Goal: Task Accomplishment & Management: Use online tool/utility

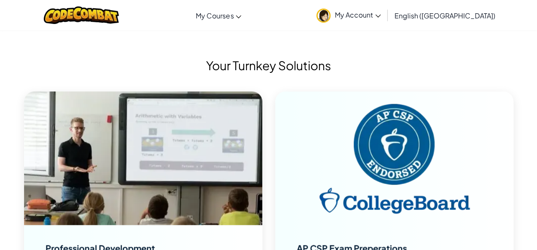
scroll to position [2653, 0]
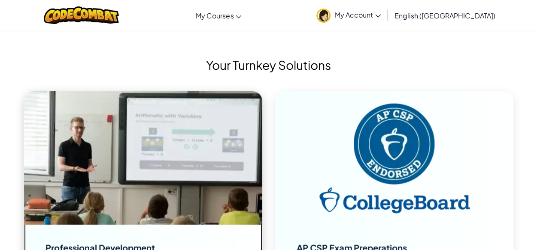
click at [193, 166] on img at bounding box center [143, 158] width 238 height 134
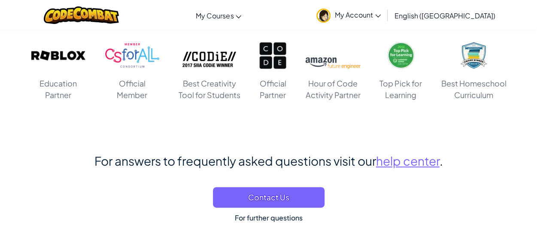
scroll to position [4855, 0]
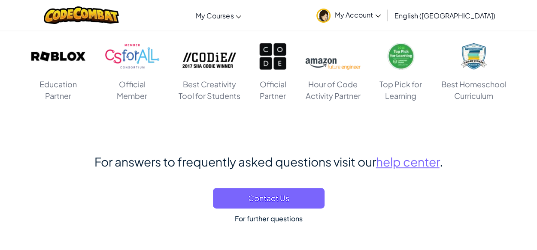
click at [380, 16] on span "My Account" at bounding box center [358, 14] width 46 height 9
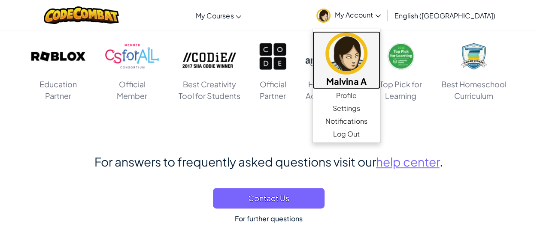
click at [367, 59] on img at bounding box center [346, 54] width 42 height 42
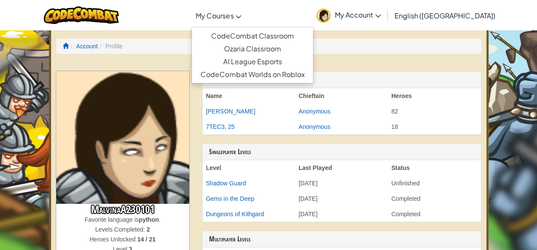
click at [233, 18] on span "My Courses" at bounding box center [215, 15] width 38 height 9
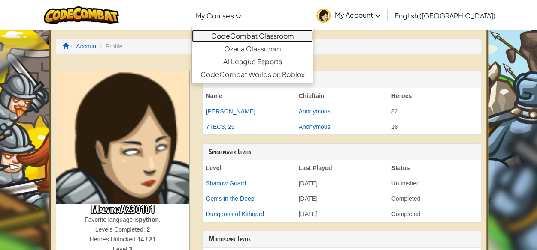
click at [270, 38] on link "CodeCombat Classroom" at bounding box center [252, 36] width 121 height 13
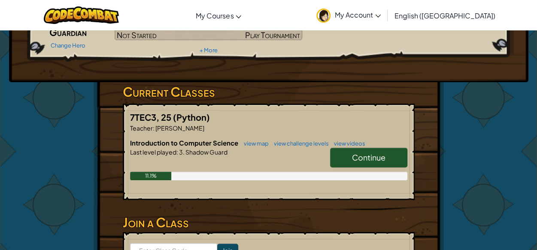
scroll to position [100, 0]
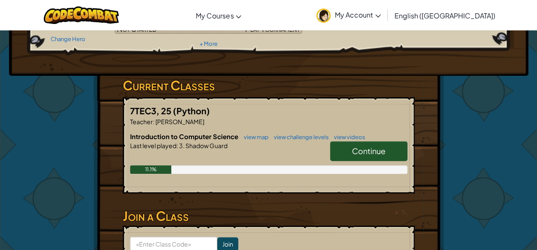
click at [383, 148] on span "Continue" at bounding box center [368, 151] width 33 height 10
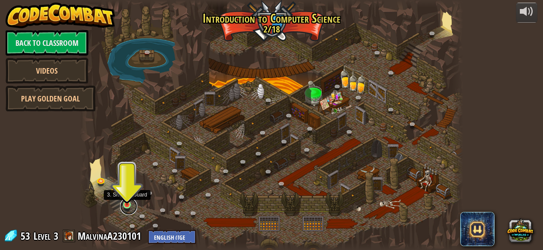
click at [126, 208] on link at bounding box center [128, 206] width 17 height 17
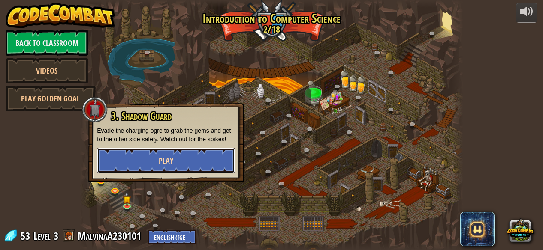
click at [162, 151] on button "Play" at bounding box center [166, 161] width 138 height 26
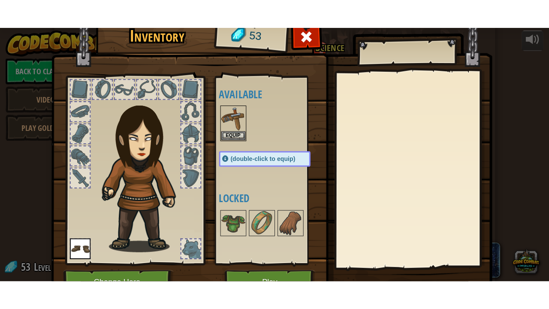
scroll to position [45, 0]
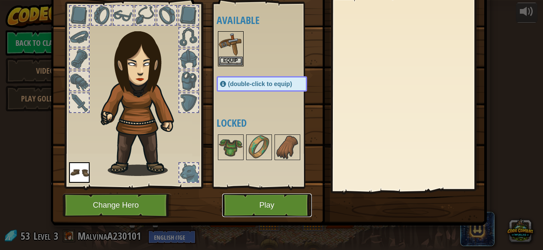
click at [251, 204] on button "Play" at bounding box center [267, 206] width 90 height 24
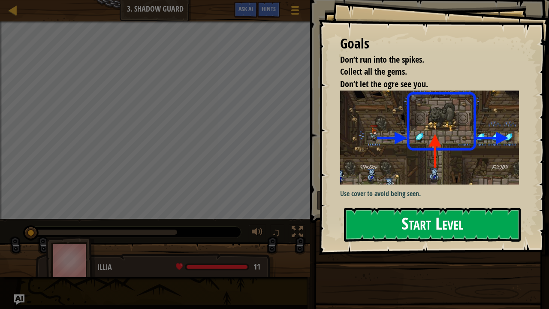
click at [391, 229] on button "Start Level" at bounding box center [432, 225] width 177 height 34
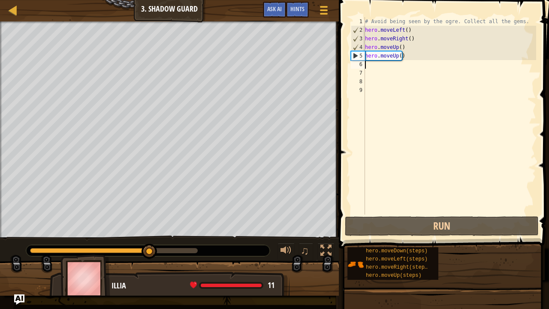
click at [374, 66] on div "# Avoid being seen by the ogre. Collect all the gems. hero . moveLeft ( ) hero …" at bounding box center [449, 124] width 173 height 214
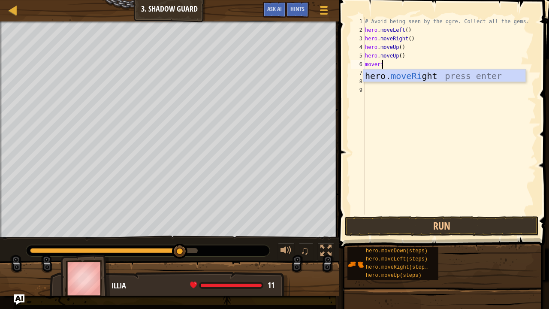
scroll to position [4, 1]
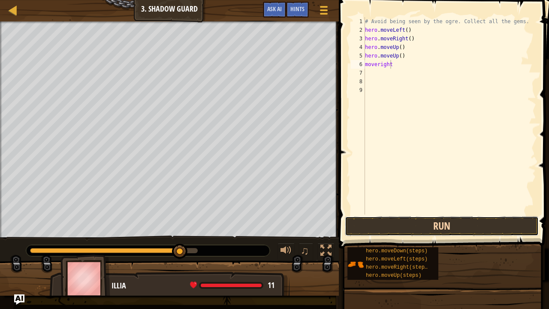
click at [455, 224] on button "Run" at bounding box center [442, 226] width 194 height 20
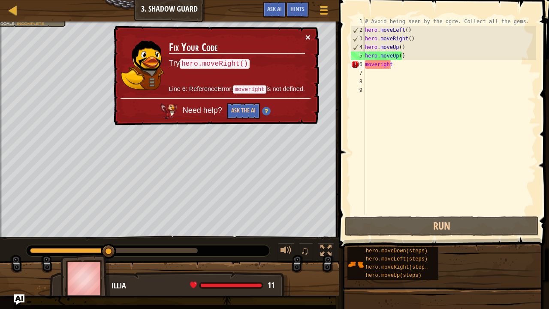
click at [307, 33] on button "×" at bounding box center [307, 37] width 5 height 9
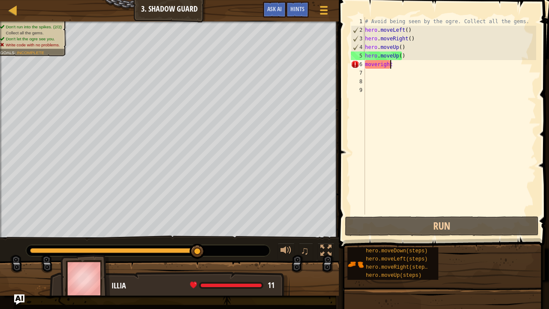
click at [395, 63] on div "# Avoid being seen by the ogre. Collect all the gems. hero . moveLeft ( ) hero …" at bounding box center [449, 124] width 173 height 214
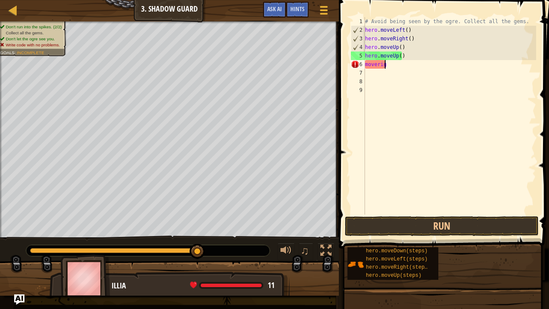
scroll to position [4, 0]
type textarea "m"
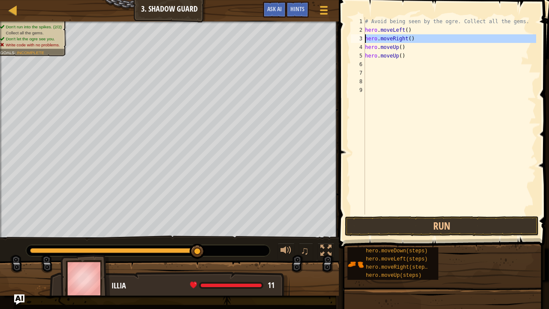
click at [363, 39] on div "3" at bounding box center [358, 38] width 14 height 9
type textarea "hero.moveRight()"
drag, startPoint x: 366, startPoint y: 38, endPoint x: 404, endPoint y: 40, distance: 38.2
click at [404, 40] on div "# Avoid being seen by the ogre. Collect all the gems. hero . moveLeft ( ) hero …" at bounding box center [449, 124] width 173 height 214
click at [404, 40] on div "# Avoid being seen by the ogre. Collect all the gems. hero . moveLeft ( ) hero …" at bounding box center [449, 115] width 173 height 197
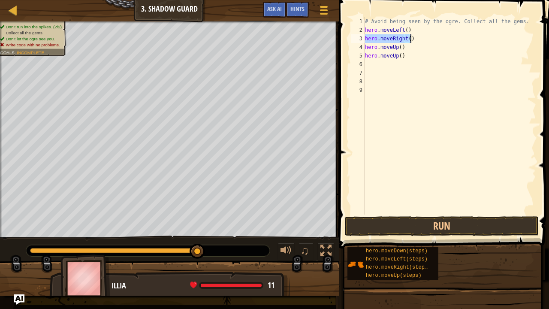
drag, startPoint x: 365, startPoint y: 36, endPoint x: 412, endPoint y: 39, distance: 46.8
click at [412, 39] on div "# Avoid being seen by the ogre. Collect all the gems. hero . moveLeft ( ) hero …" at bounding box center [449, 124] width 173 height 214
click at [368, 64] on div "# Avoid being seen by the ogre. Collect all the gems. hero . moveLeft ( ) hero …" at bounding box center [449, 124] width 173 height 214
paste textarea "hero.moveRight()"
type textarea "hero.moveRight()"
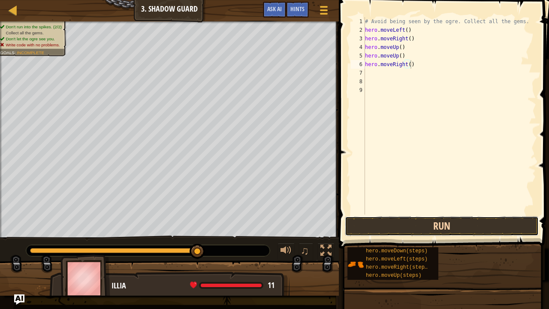
click at [455, 227] on button "Run" at bounding box center [442, 226] width 194 height 20
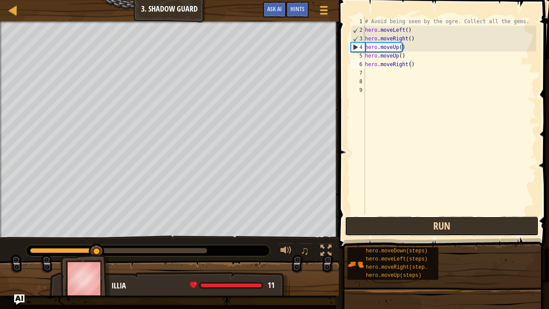
click at [411, 227] on button "Run" at bounding box center [442, 226] width 194 height 20
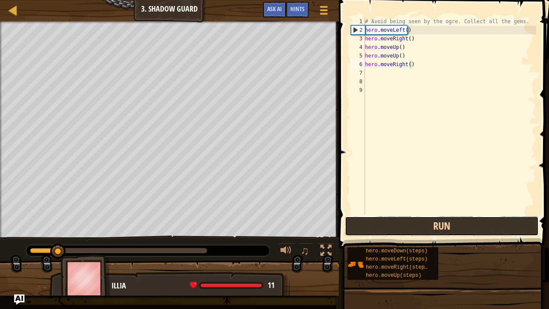
click at [411, 226] on button "Run" at bounding box center [442, 226] width 194 height 20
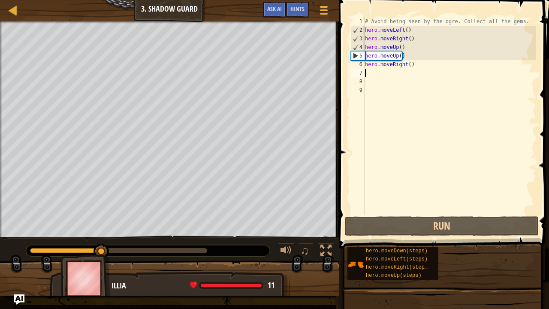
click at [378, 73] on div "# Avoid being seen by the ogre. Collect all the gems. hero . moveLeft ( ) hero …" at bounding box center [449, 124] width 173 height 214
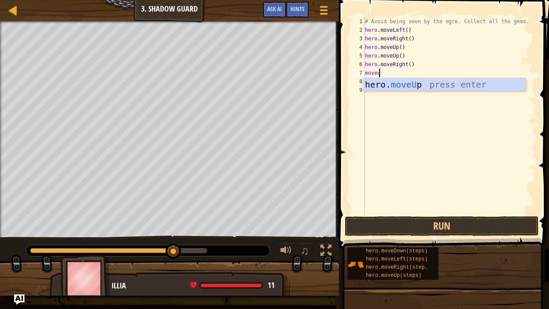
scroll to position [4, 1]
type textarea "moveup"
click at [378, 81] on div "hero. moveUp press enter" at bounding box center [444, 97] width 163 height 39
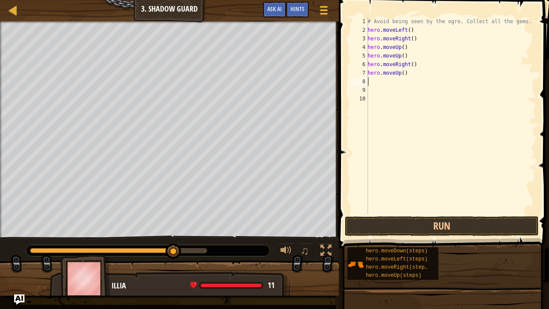
scroll to position [4, 0]
click at [377, 79] on div "# Avoid being seen by the ogre. Collect all the gems. hero . moveLeft ( ) hero …" at bounding box center [451, 124] width 170 height 214
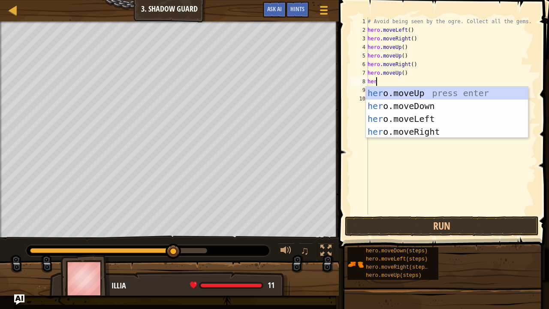
type textarea "hero"
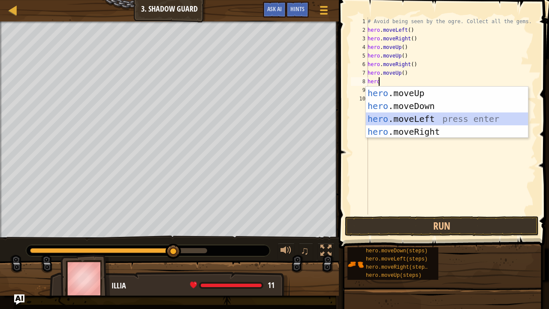
click at [428, 118] on div "hero .moveUp press enter hero .moveDown press enter hero .moveLeft press enter …" at bounding box center [447, 125] width 163 height 77
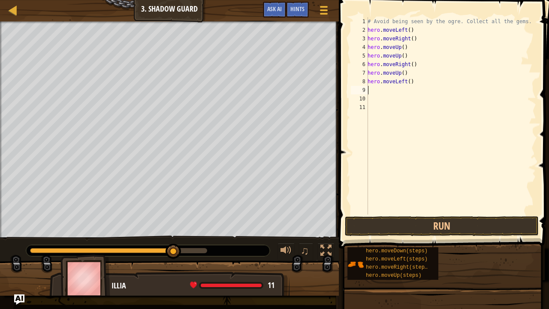
scroll to position [4, 0]
click at [386, 223] on button "Run" at bounding box center [442, 226] width 194 height 20
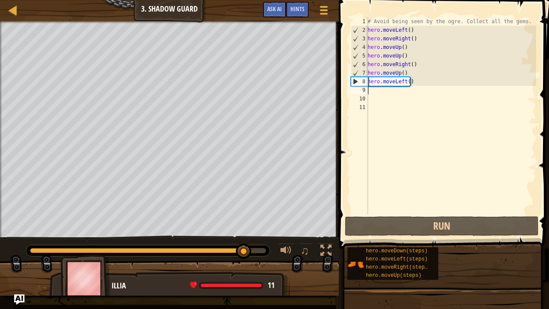
click at [389, 91] on div "# Avoid being seen by the ogre. Collect all the gems. hero . moveLeft ( ) hero …" at bounding box center [451, 124] width 170 height 214
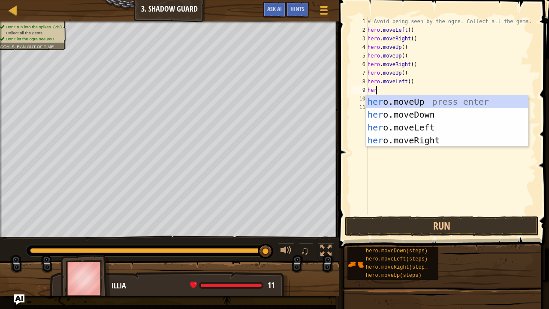
type textarea "hero"
click at [405, 139] on div "hero .moveUp press enter hero .moveDown press enter hero .moveLeft press enter …" at bounding box center [447, 133] width 163 height 77
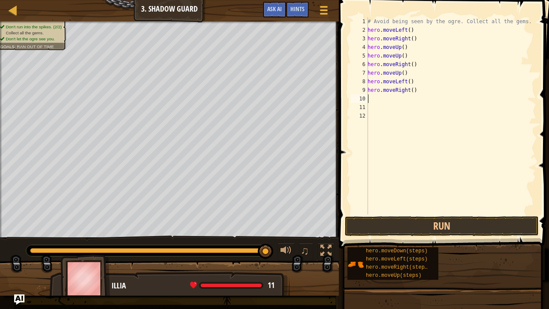
scroll to position [4, 0]
click at [439, 229] on button "Run" at bounding box center [442, 226] width 194 height 20
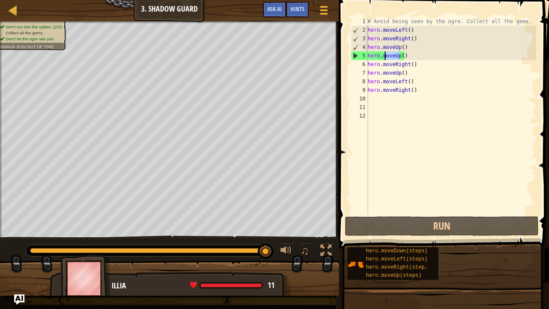
drag, startPoint x: 398, startPoint y: 55, endPoint x: 384, endPoint y: 55, distance: 14.2
click at [384, 55] on div "# Avoid being seen by the ogre. Collect all the gems. hero . moveLeft ( ) hero …" at bounding box center [451, 124] width 170 height 214
drag, startPoint x: 366, startPoint y: 53, endPoint x: 388, endPoint y: 54, distance: 21.9
click at [388, 54] on div "hero.moveUp() 1 2 3 4 5 6 7 8 9 10 11 12 # Avoid being seen by the ogre. Collec…" at bounding box center [442, 115] width 187 height 197
type textarea "hero.moveUp() hero.moveRight()"
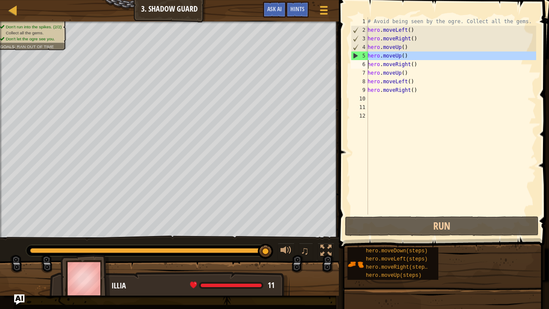
drag, startPoint x: 366, startPoint y: 52, endPoint x: 389, endPoint y: 53, distance: 23.2
click at [389, 53] on div "hero.moveUp() hero.moveRight() 1 2 3 4 5 6 7 8 9 10 11 12 # Avoid being seen by…" at bounding box center [442, 115] width 187 height 197
click at [376, 103] on div "# Avoid being seen by the ogre. Collect all the gems. hero . moveLeft ( ) hero …" at bounding box center [451, 124] width 170 height 214
click at [374, 100] on div "# Avoid being seen by the ogre. Collect all the gems. hero . moveLeft ( ) hero …" at bounding box center [451, 124] width 170 height 214
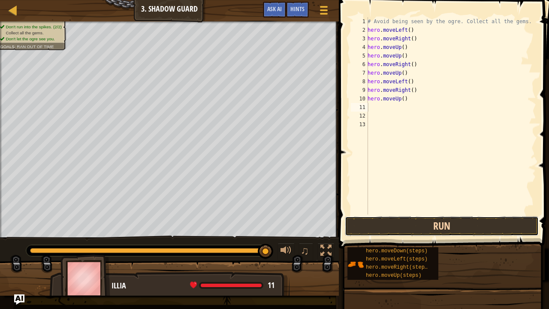
click at [399, 217] on button "Run" at bounding box center [442, 226] width 194 height 20
click at [406, 223] on button "Run" at bounding box center [442, 226] width 194 height 20
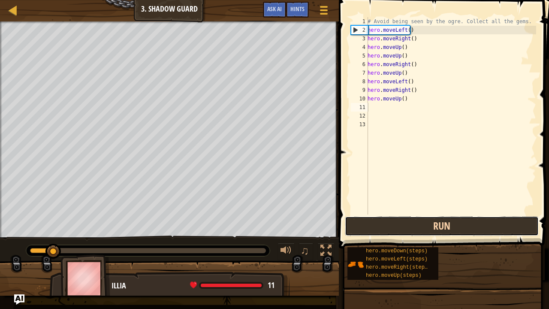
click at [407, 226] on button "Run" at bounding box center [442, 226] width 194 height 20
click at [406, 222] on button "Run" at bounding box center [442, 226] width 194 height 20
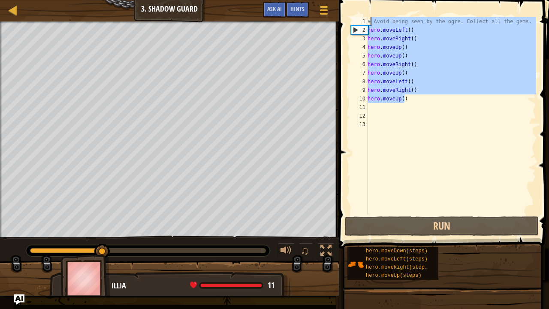
drag, startPoint x: 404, startPoint y: 97, endPoint x: 371, endPoint y: 20, distance: 84.1
click at [371, 20] on div "# Avoid being seen by the ogre. Collect all the gems. hero . moveLeft ( ) hero …" at bounding box center [451, 124] width 170 height 214
type textarea "#"
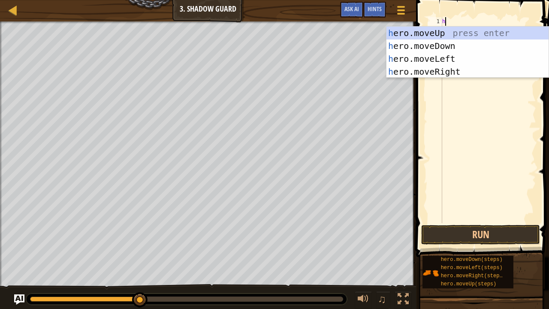
type textarea "he"
click at [445, 31] on div "he ro.moveUp press enter he ro.moveDown press enter he ro.moveLeft press enter …" at bounding box center [467, 65] width 163 height 77
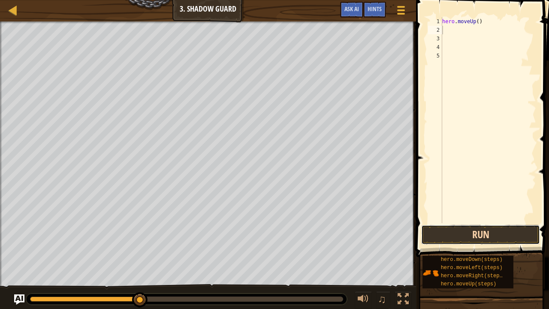
click at [464, 236] on button "Run" at bounding box center [480, 235] width 119 height 20
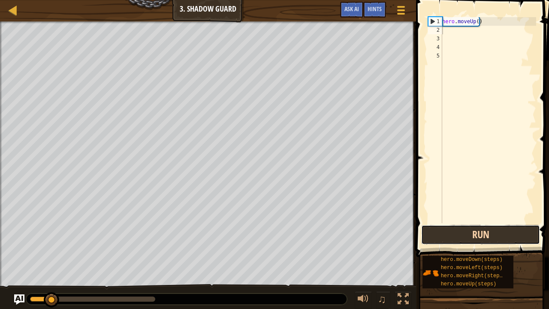
click at [464, 236] on button "Run" at bounding box center [480, 235] width 119 height 20
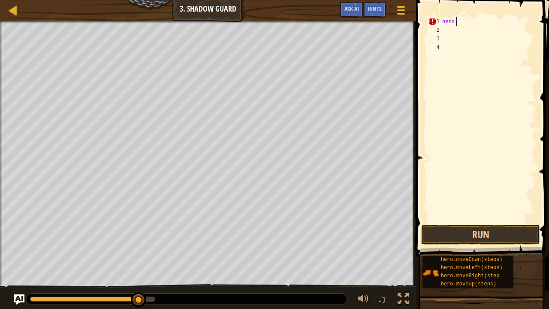
type textarea "h"
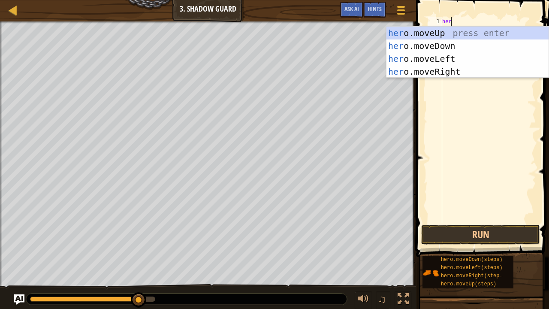
type textarea "hero"
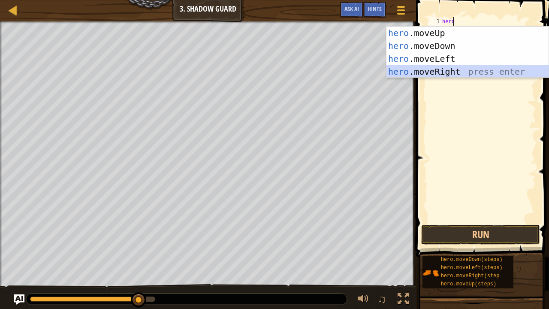
click at [457, 72] on div "hero .moveUp press enter hero .moveDown press enter hero .moveLeft press enter …" at bounding box center [467, 65] width 163 height 77
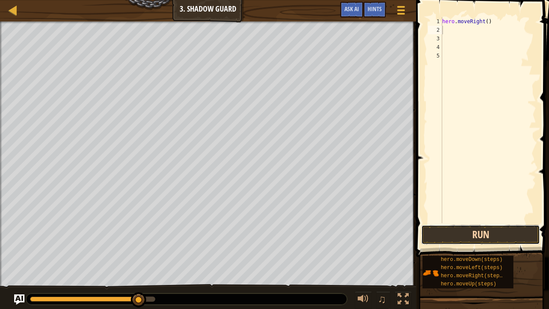
drag, startPoint x: 477, startPoint y: 243, endPoint x: 487, endPoint y: 237, distance: 11.9
click at [487, 237] on button "Run" at bounding box center [480, 235] width 119 height 20
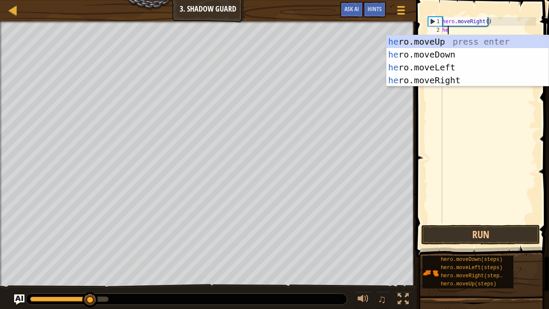
type textarea "her"
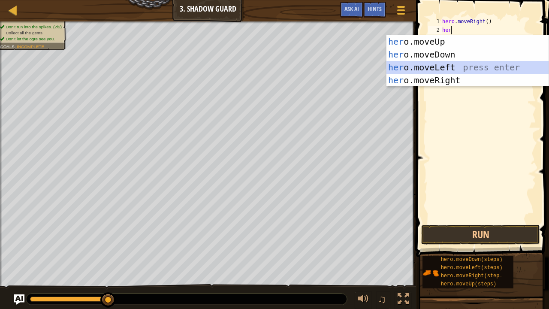
click at [440, 71] on div "her o.moveUp press enter her o.moveDown press enter her o.moveLeft press enter …" at bounding box center [467, 73] width 163 height 77
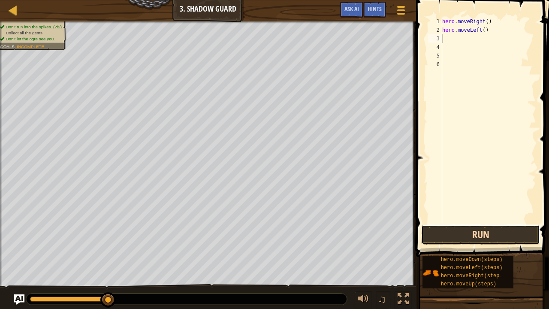
click at [476, 242] on button "Run" at bounding box center [480, 235] width 119 height 20
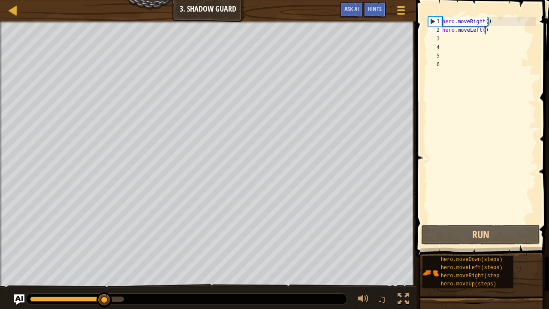
click at [486, 31] on div "hero . moveRight ( ) hero . moveLeft ( )" at bounding box center [488, 128] width 96 height 223
click at [485, 31] on div "hero . moveRight ( ) hero . moveLeft ( )" at bounding box center [488, 128] width 96 height 223
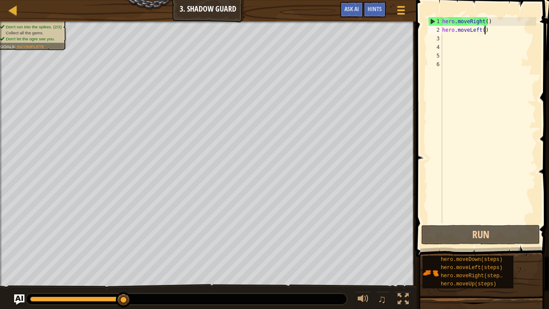
click at [485, 31] on div "hero . moveRight ( ) hero . moveLeft ( )" at bounding box center [488, 128] width 96 height 223
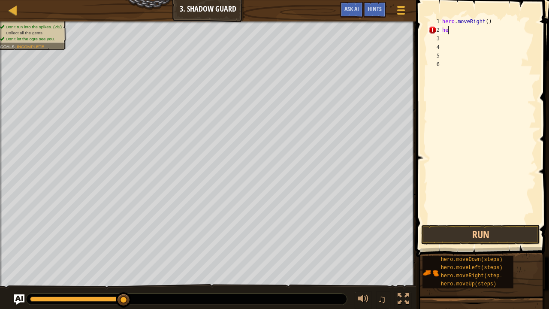
type textarea "h"
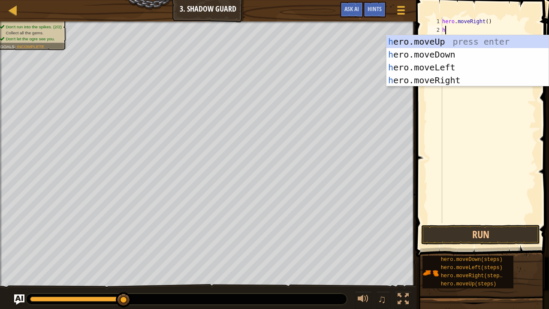
type textarea "he"
click at [415, 42] on div "he ro.moveUp press enter he ro.moveDown press enter he ro.moveLeft press enter …" at bounding box center [467, 73] width 163 height 77
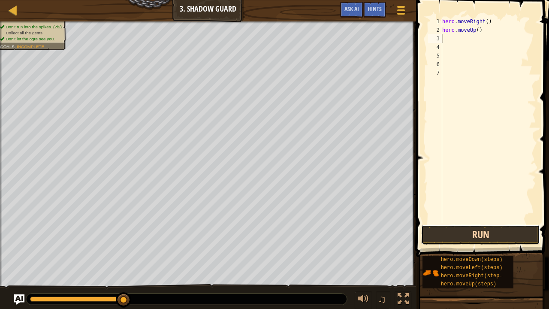
click at [478, 233] on button "Run" at bounding box center [480, 235] width 119 height 20
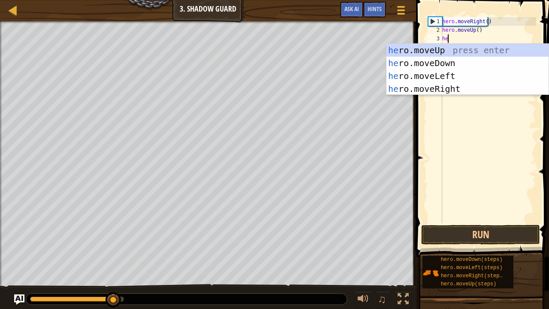
type textarea "hero"
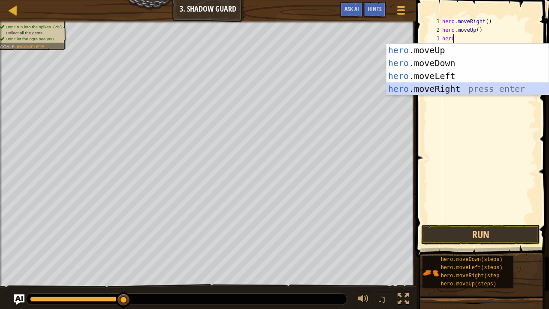
click at [428, 84] on div "hero .moveUp press enter hero .moveDown press enter hero .moveLeft press enter …" at bounding box center [467, 82] width 163 height 77
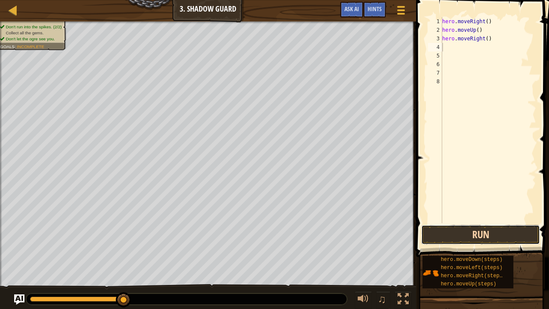
click at [467, 226] on button "Run" at bounding box center [480, 235] width 119 height 20
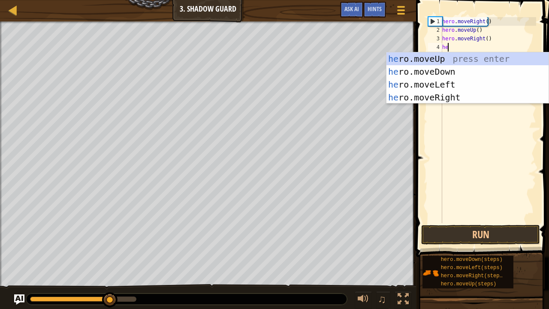
type textarea "her"
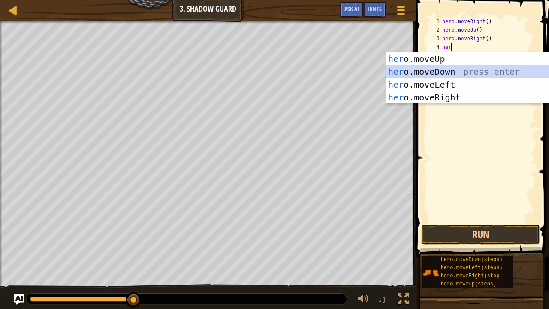
click at [441, 66] on div "her o.moveUp press enter her o.moveDown press enter her o.moveLeft press enter …" at bounding box center [467, 90] width 163 height 77
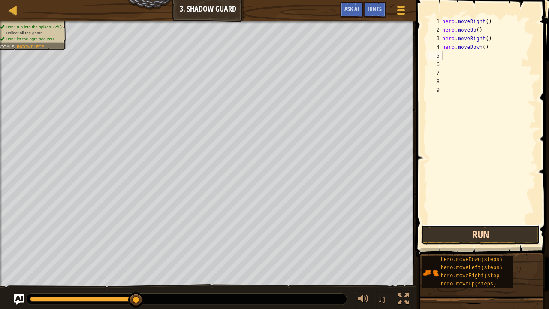
click at [478, 228] on button "Run" at bounding box center [480, 235] width 119 height 20
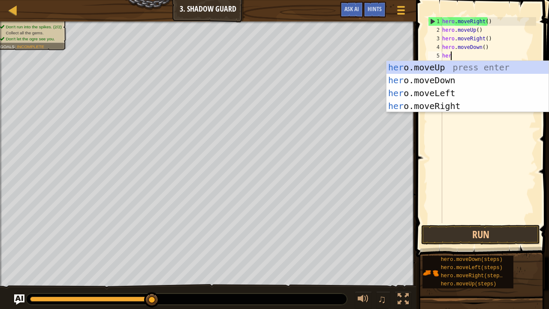
type textarea "hero"
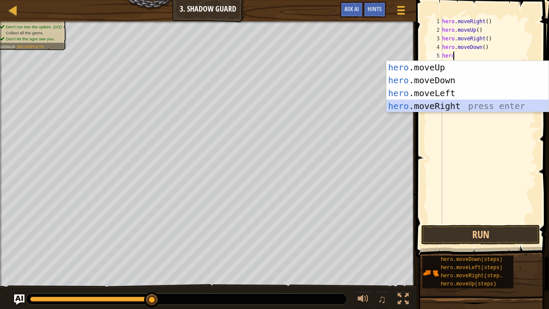
click at [446, 104] on div "hero .moveUp press enter hero .moveDown press enter hero .moveLeft press enter …" at bounding box center [467, 99] width 163 height 77
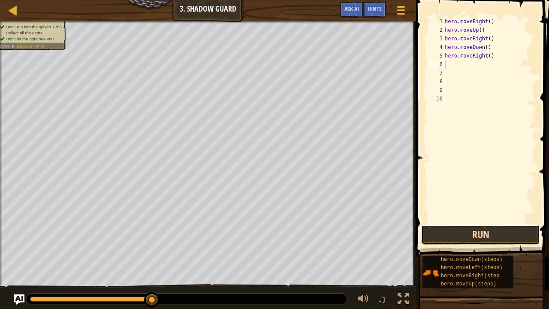
click at [476, 233] on button "Run" at bounding box center [480, 235] width 119 height 20
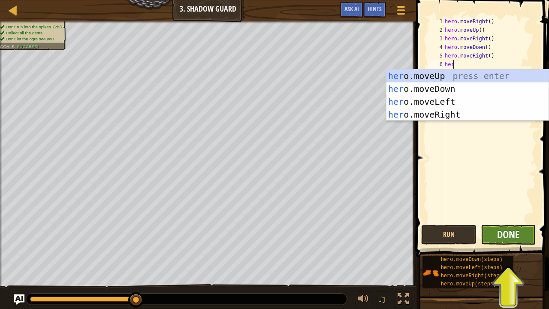
type textarea "her"
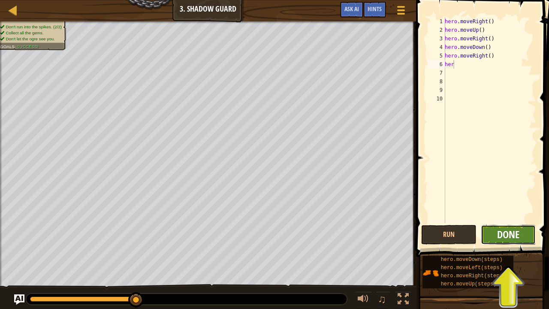
click at [497, 236] on button "Done" at bounding box center [508, 235] width 55 height 20
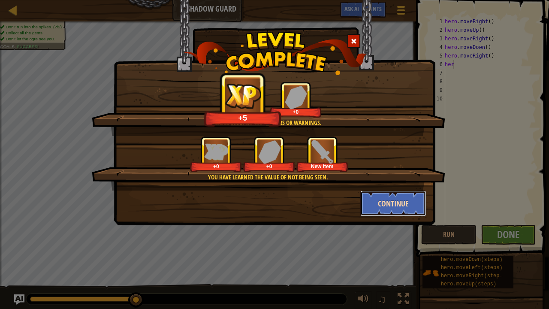
click at [389, 201] on button "Continue" at bounding box center [393, 203] width 66 height 26
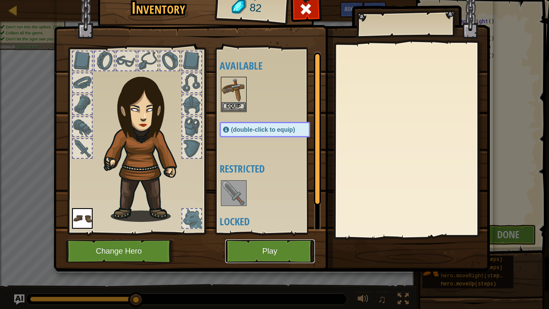
click at [267, 250] on button "Play" at bounding box center [270, 251] width 90 height 24
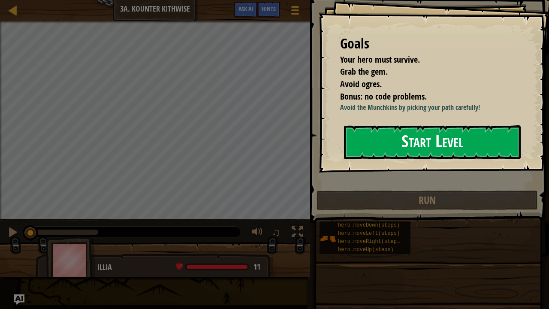
click at [377, 142] on button "Start Level" at bounding box center [432, 142] width 177 height 34
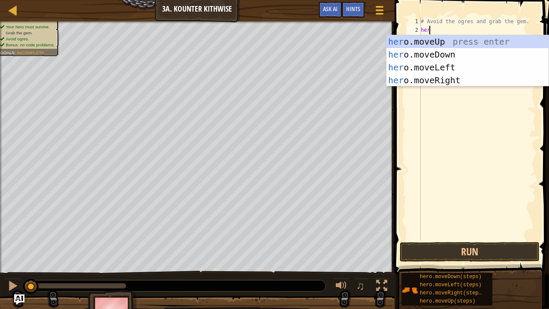
scroll to position [4, 0]
type textarea "hero"
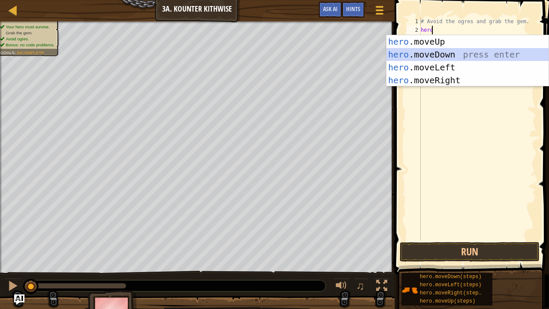
click at [422, 52] on div "hero .moveUp press enter hero .moveDown press enter hero .moveLeft press enter …" at bounding box center [467, 73] width 163 height 77
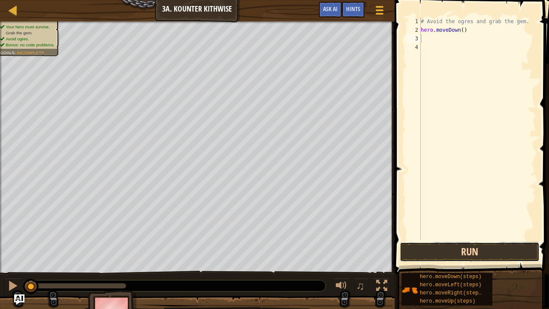
click at [464, 250] on button "Run" at bounding box center [470, 252] width 140 height 20
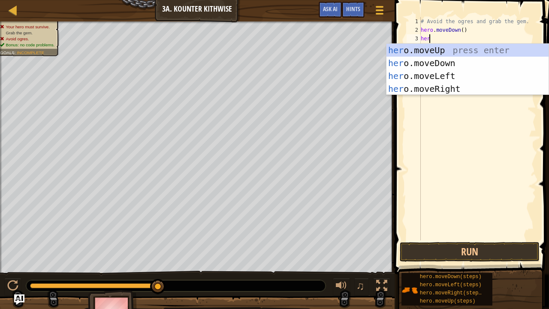
type textarea "hero"
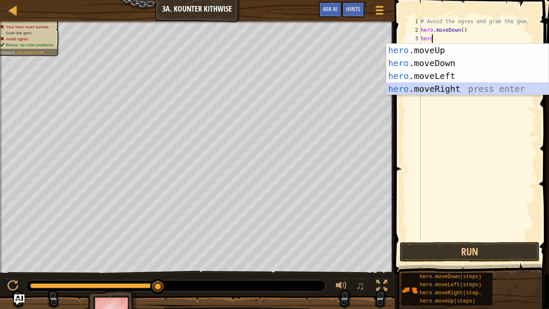
click at [451, 90] on div "hero .moveUp press enter hero .moveDown press enter hero .moveLeft press enter …" at bounding box center [467, 82] width 163 height 77
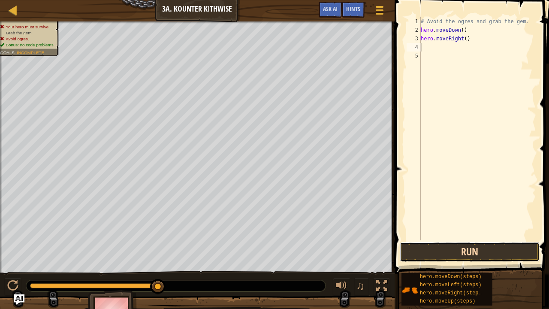
click at [449, 246] on button "Run" at bounding box center [470, 252] width 140 height 20
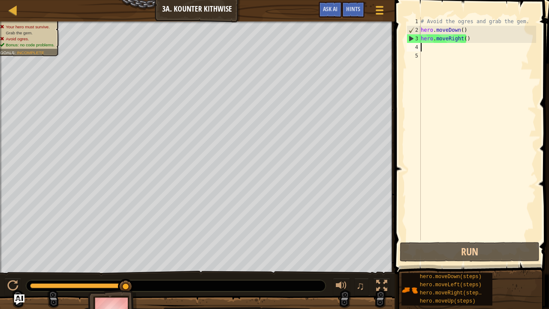
click at [493, 45] on div "# Avoid the ogres and grab the gem. hero . moveDown ( ) hero . moveRight ( )" at bounding box center [477, 137] width 117 height 240
click at [494, 35] on div "# Avoid the ogres and grab the gem. hero . moveDown ( ) hero . moveRight ( )" at bounding box center [477, 137] width 117 height 240
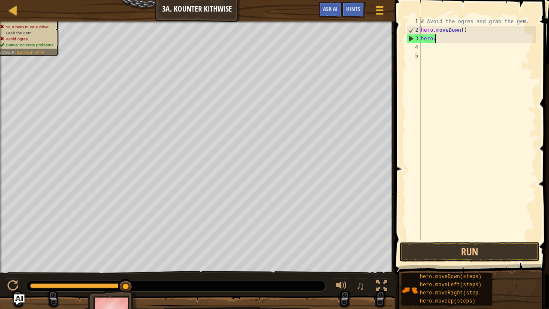
type textarea "h"
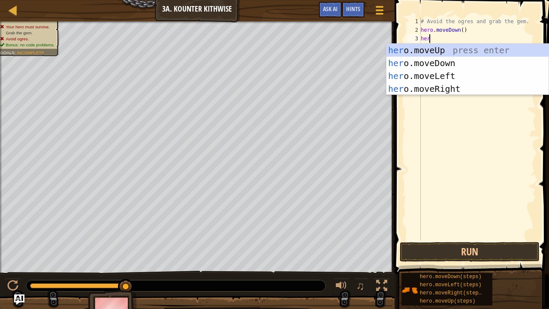
type textarea "hero"
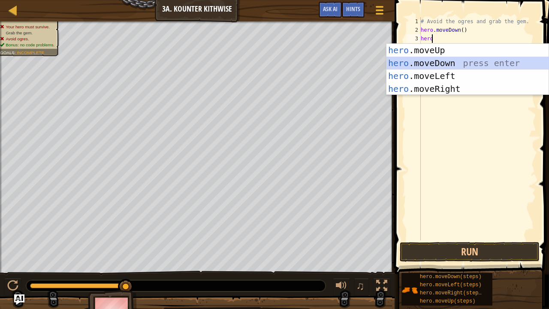
click at [449, 62] on div "hero .moveUp press enter hero .moveDown press enter hero .moveLeft press enter …" at bounding box center [467, 82] width 163 height 77
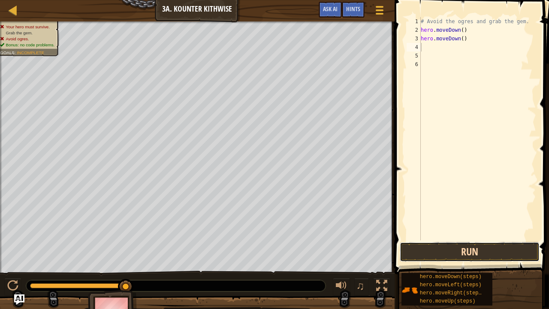
click at [445, 248] on button "Run" at bounding box center [470, 252] width 140 height 20
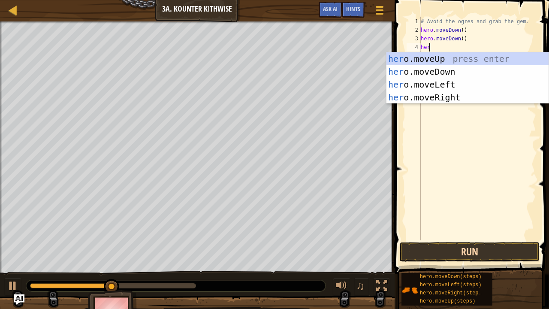
type textarea "hero"
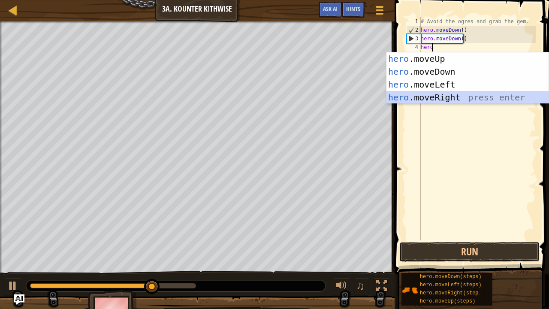
click at [439, 99] on div "hero .moveUp press enter hero .moveDown press enter hero .moveLeft press enter …" at bounding box center [467, 90] width 163 height 77
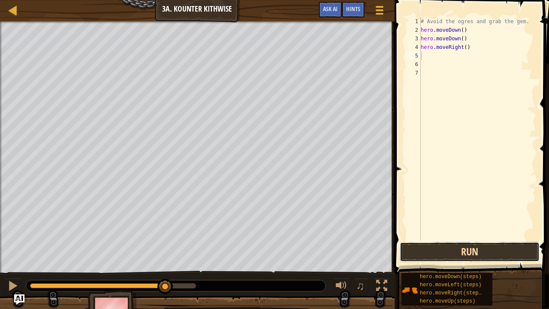
click at [432, 250] on button "Run" at bounding box center [470, 252] width 140 height 20
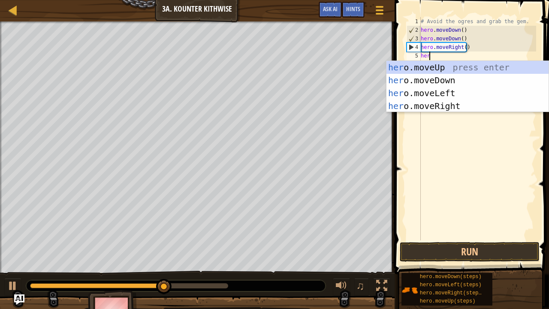
type textarea "hero"
click at [436, 92] on div "hero .moveUp press enter hero .moveDown press enter hero .moveLeft press enter …" at bounding box center [467, 99] width 163 height 77
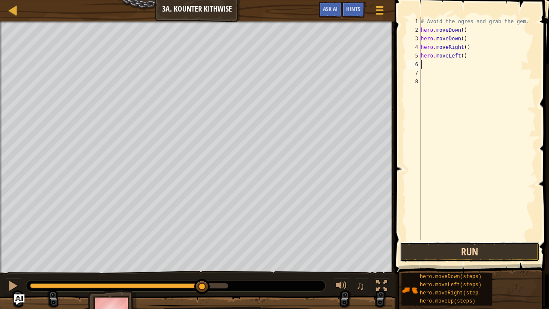
click at [441, 244] on button "Run" at bounding box center [470, 252] width 140 height 20
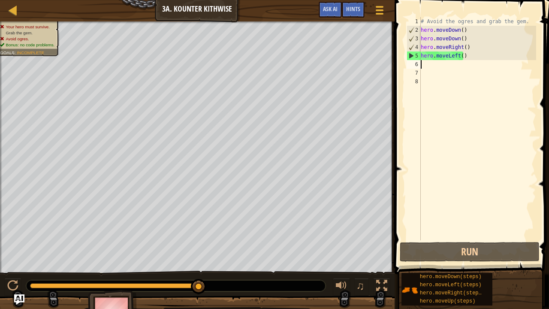
click at [467, 56] on div "# Avoid the ogres and grab the gem. hero . moveDown ( ) hero . moveDown ( ) her…" at bounding box center [477, 137] width 117 height 240
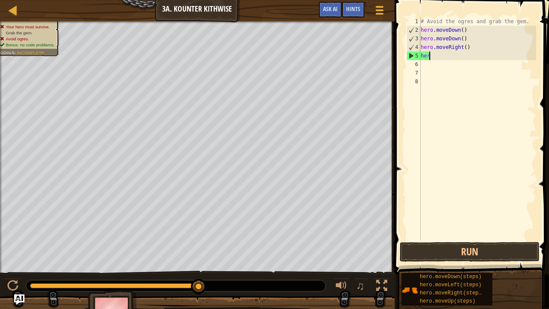
type textarea "h"
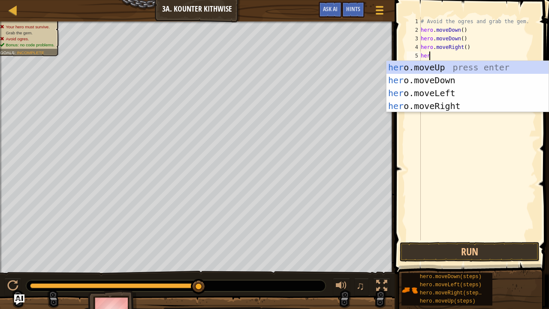
type textarea "hero"
click at [450, 66] on div "hero .moveUp press enter hero .moveDown press enter hero .moveLeft press enter …" at bounding box center [467, 99] width 163 height 77
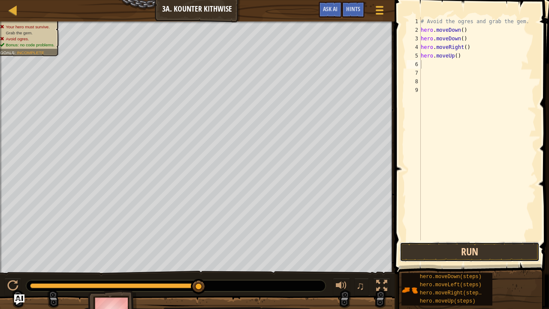
click at [458, 250] on button "Run" at bounding box center [470, 252] width 140 height 20
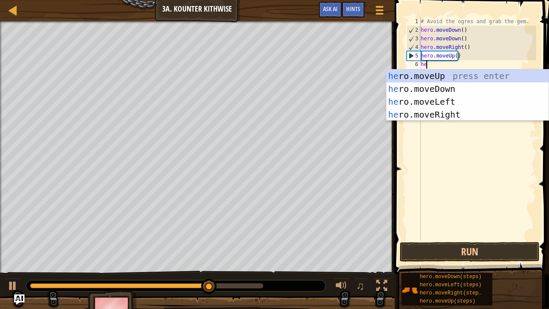
type textarea "hero"
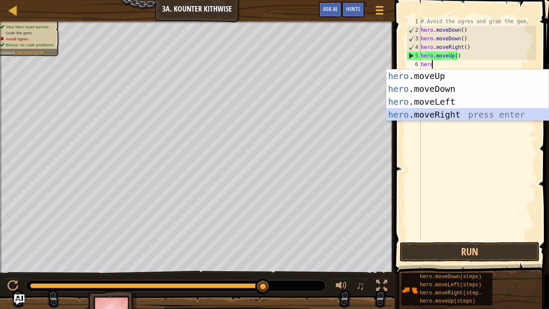
click at [432, 116] on div "hero .moveUp press enter hero .moveDown press enter hero .moveLeft press enter …" at bounding box center [467, 107] width 163 height 77
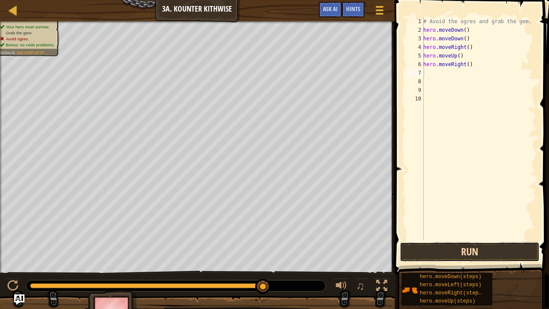
click at [439, 249] on button "Run" at bounding box center [470, 252] width 140 height 20
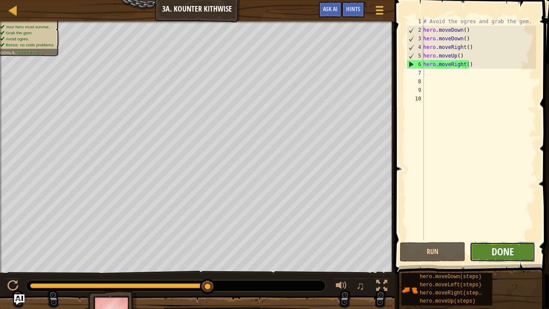
click at [499, 245] on span "Done" at bounding box center [502, 251] width 22 height 14
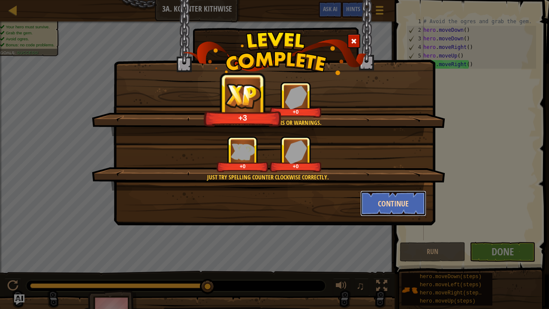
click at [414, 201] on button "Continue" at bounding box center [393, 203] width 66 height 26
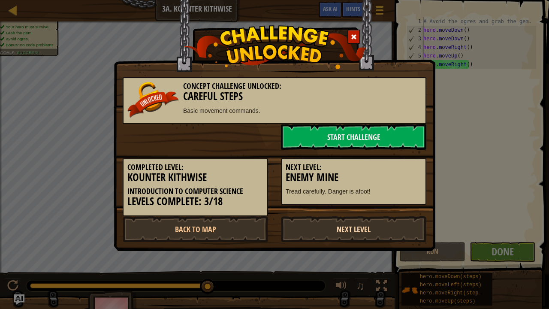
click at [323, 219] on link "Next Level" at bounding box center [353, 229] width 145 height 26
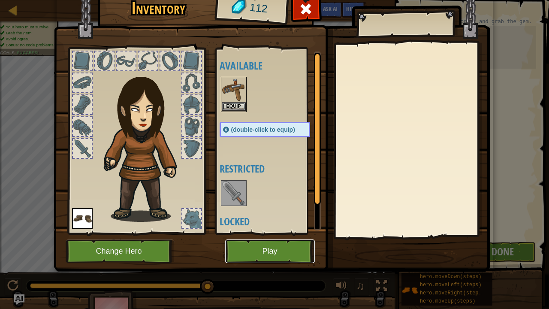
click at [280, 244] on button "Play" at bounding box center [270, 251] width 90 height 24
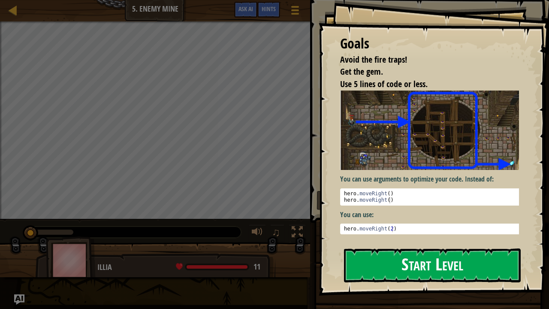
click at [440, 250] on button "Start Level" at bounding box center [432, 265] width 177 height 34
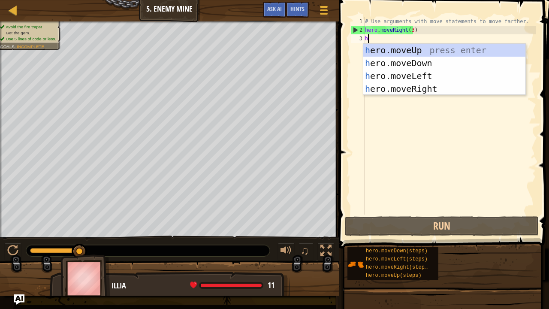
scroll to position [4, 0]
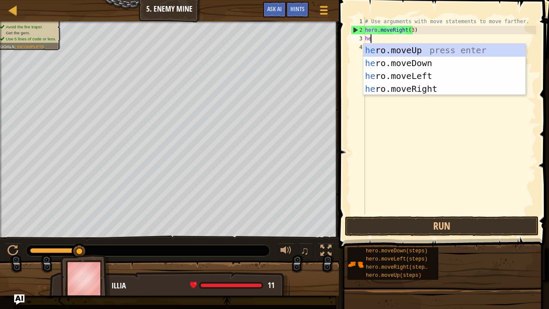
type textarea "her"
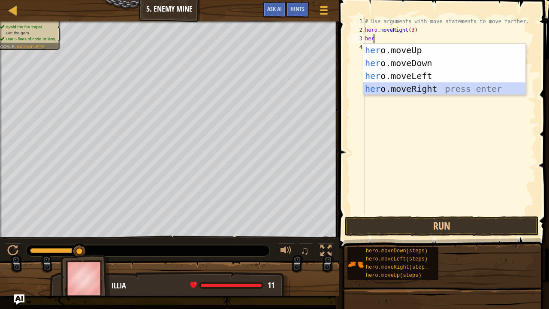
click at [429, 86] on div "her o.moveUp press enter her o.moveDown press enter her o.moveLeft press enter …" at bounding box center [444, 82] width 163 height 77
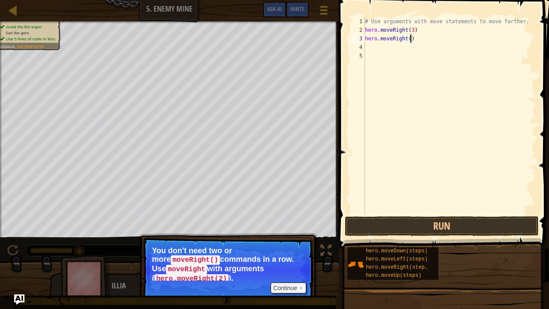
click at [415, 38] on div "# Use arguments with move statements to move farther. hero . moveRight ( 3 ) he…" at bounding box center [449, 124] width 173 height 214
type textarea "h"
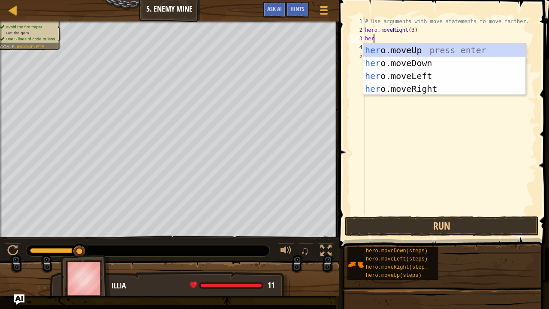
type textarea "hero"
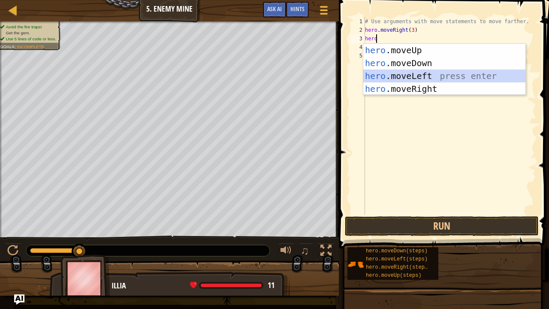
click at [426, 69] on div "hero .moveUp press enter hero .moveDown press enter hero .moveLeft press enter …" at bounding box center [444, 82] width 163 height 77
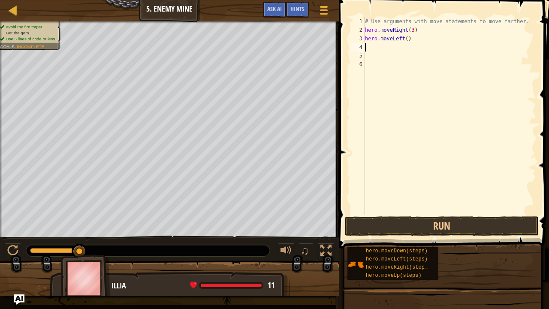
scroll to position [4, 0]
click at [451, 226] on button "Run" at bounding box center [442, 226] width 194 height 20
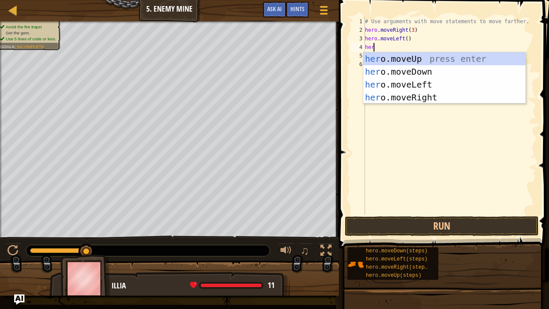
scroll to position [4, 0]
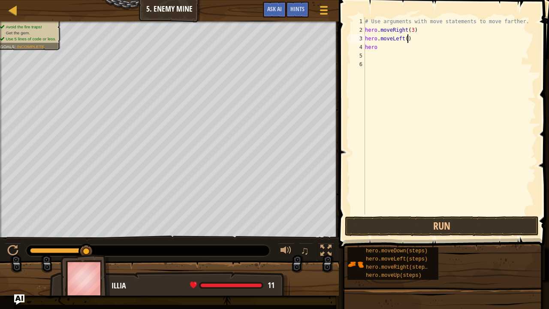
click at [411, 37] on div "# Use arguments with move statements to move farther. hero . moveRight ( 3 ) he…" at bounding box center [449, 124] width 173 height 214
type textarea "h"
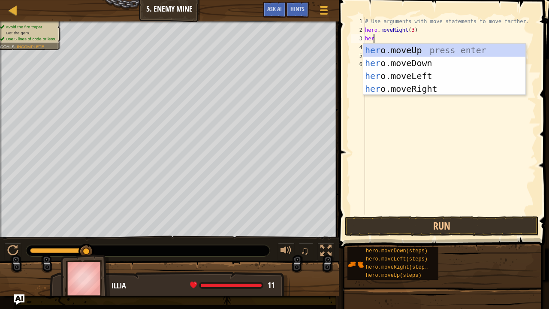
type textarea "hero"
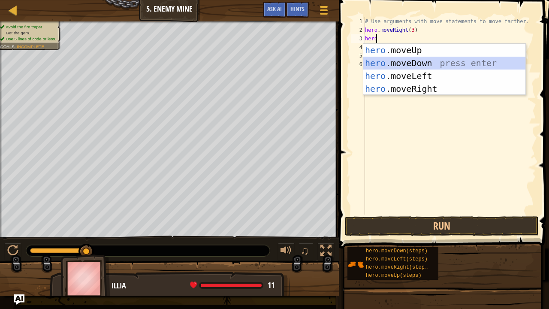
click at [409, 58] on div "hero .moveUp press enter hero .moveDown press enter hero .moveLeft press enter …" at bounding box center [444, 82] width 163 height 77
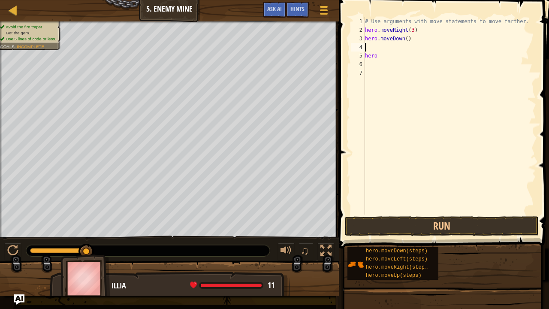
scroll to position [4, 0]
click at [432, 221] on button "Run" at bounding box center [442, 226] width 194 height 20
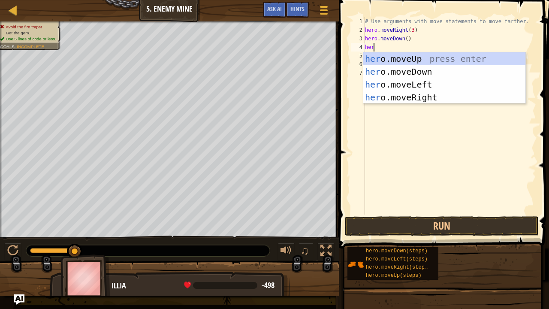
type textarea "hero"
click at [415, 57] on div "hero .moveUp press enter hero .moveDown press enter hero .moveLeft press enter …" at bounding box center [444, 90] width 163 height 77
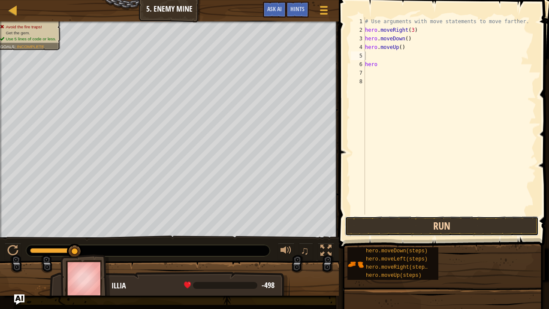
click at [438, 225] on button "Run" at bounding box center [442, 226] width 194 height 20
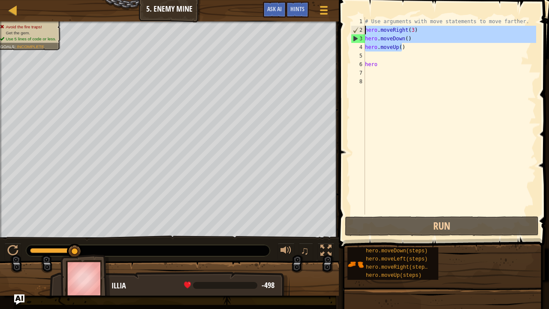
drag, startPoint x: 411, startPoint y: 48, endPoint x: 362, endPoint y: 28, distance: 52.9
click at [362, 28] on div "1 2 3 4 5 6 7 8 # Use arguments with move statements to move farther. hero . mo…" at bounding box center [442, 115] width 187 height 197
type textarea "hero.moveRight(3) hero.moveDown()"
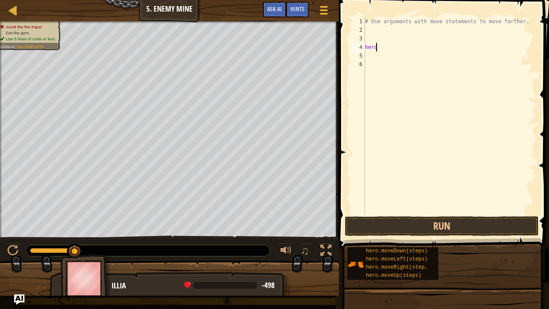
click at [377, 48] on div "# Use arguments with move statements to move farther. hero" at bounding box center [449, 124] width 173 height 214
type textarea "h"
click at [376, 18] on div "# Use arguments with move statements to move farther." at bounding box center [449, 124] width 173 height 214
type textarea "# Use arguments with move statements to move farther."
click at [372, 31] on div "# Use arguments with move statements to move farther." at bounding box center [449, 124] width 173 height 214
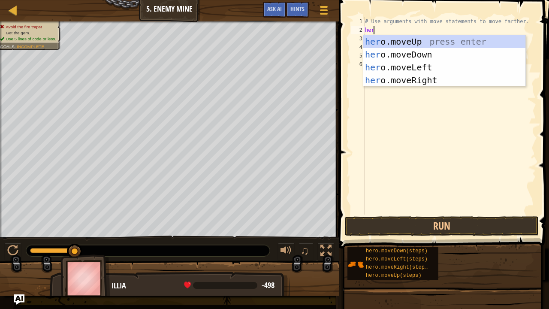
scroll to position [4, 0]
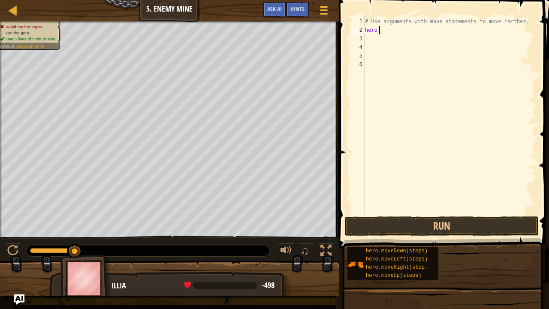
click at [392, 31] on div "# Use arguments with move statements to move farther. hero" at bounding box center [449, 124] width 173 height 214
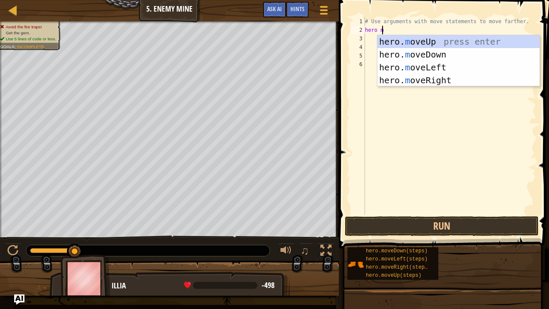
type textarea "hero mo"
click at [443, 39] on div "hero. mo veUp press enter hero. mo veDown press enter hero. mo veLeft press ent…" at bounding box center [458, 73] width 163 height 77
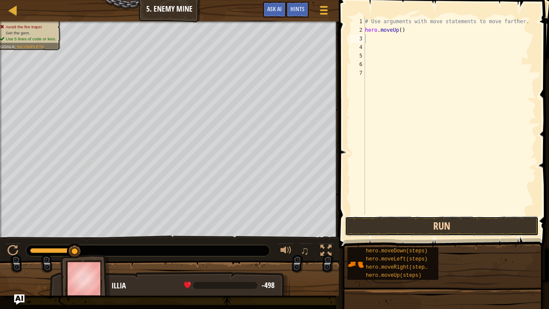
click at [438, 230] on button "Run" at bounding box center [442, 226] width 194 height 20
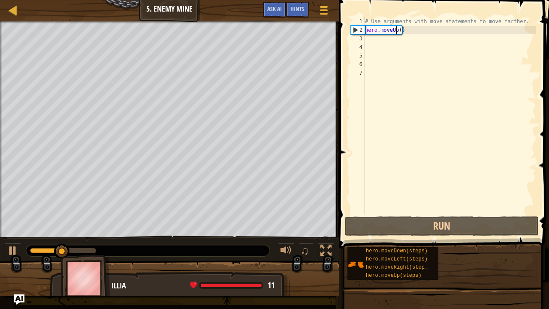
click at [398, 30] on div "# Use arguments with move statements to move farther. hero . moveUp ( )" at bounding box center [449, 124] width 173 height 214
click at [353, 30] on div "2" at bounding box center [358, 30] width 14 height 9
click at [398, 30] on div "# Use arguments with move statements to move farther. hero . moveUp ( )" at bounding box center [449, 124] width 173 height 214
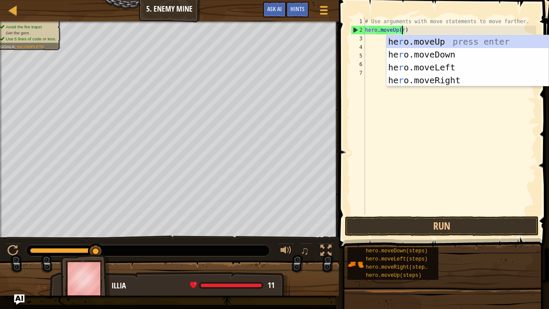
scroll to position [4, 3]
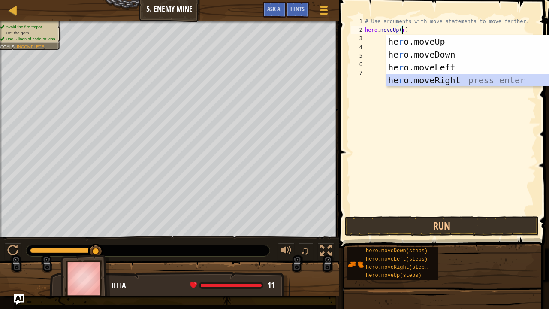
click at [438, 75] on div "he r o.moveUp press enter he r o.moveDown press enter he r o.moveLeft press ent…" at bounding box center [467, 73] width 163 height 77
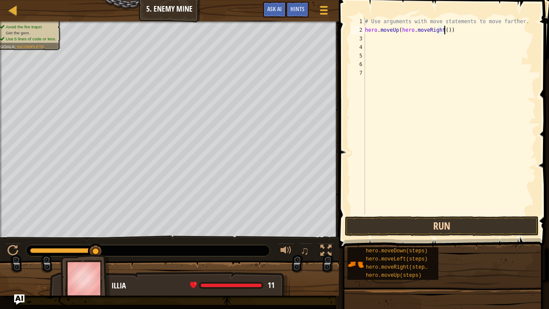
type textarea "hero.moveUp(hero.moveRight())"
click at [407, 224] on button "Run" at bounding box center [442, 226] width 194 height 20
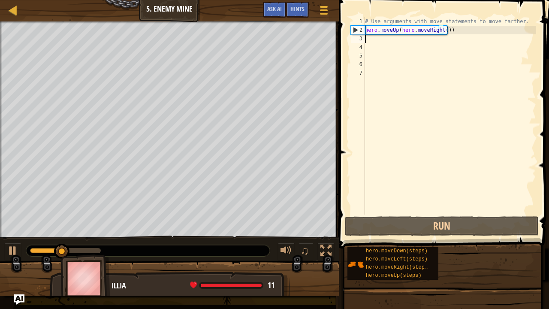
click at [461, 39] on div "# Use arguments with move statements to move farther. hero . moveUp ( hero . mo…" at bounding box center [449, 124] width 173 height 214
click at [466, 27] on div "# Use arguments with move statements to move farther. hero . moveUp ( hero . mo…" at bounding box center [449, 124] width 173 height 214
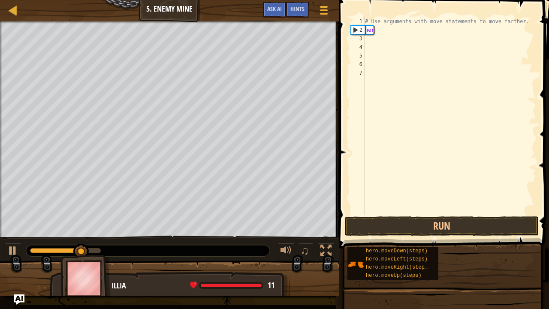
type textarea "h"
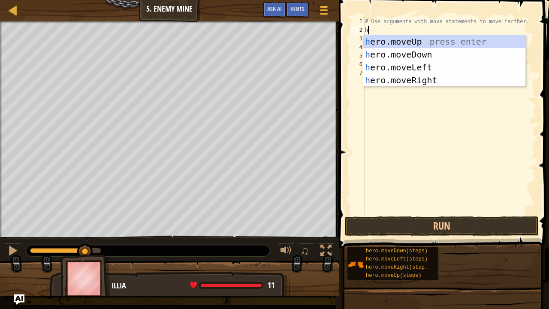
type textarea "he"
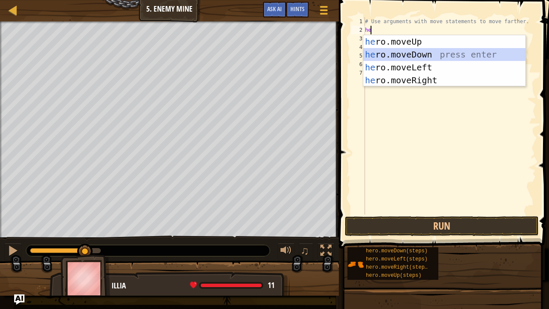
click at [455, 53] on div "he ro.moveUp press enter he ro.moveDown press enter he ro.moveLeft press enter …" at bounding box center [444, 73] width 163 height 77
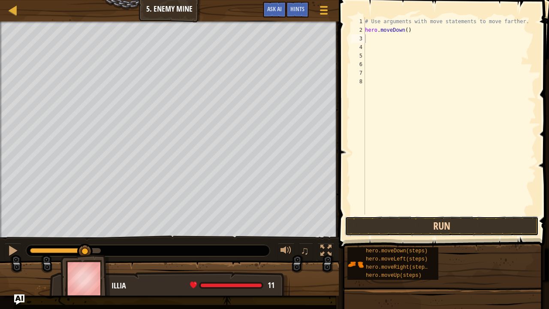
click at [493, 226] on button "Run" at bounding box center [442, 226] width 194 height 20
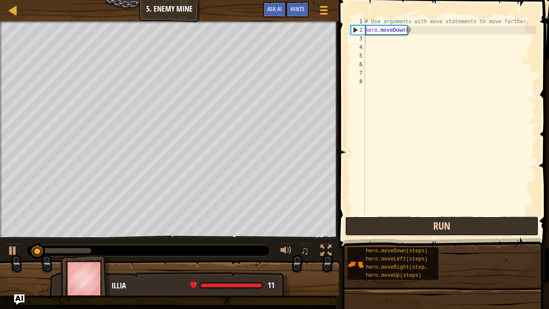
click at [493, 226] on button "Run" at bounding box center [442, 226] width 194 height 20
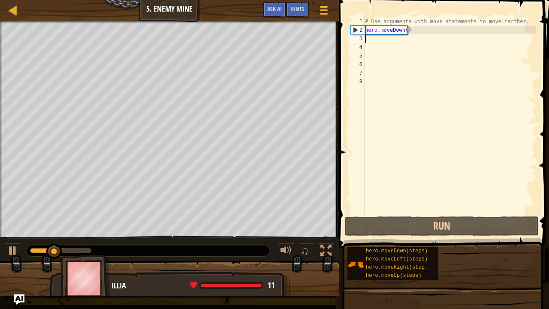
click at [419, 36] on div "# Use arguments with move statements to move farther. hero . moveDown ( )" at bounding box center [449, 124] width 173 height 214
click at [423, 28] on div "# Use arguments with move statements to move farther. hero . moveDown ( )" at bounding box center [449, 124] width 173 height 214
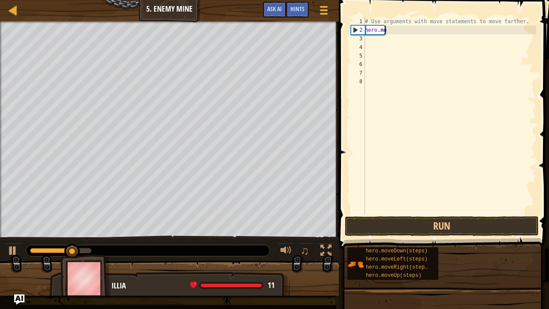
type textarea "h"
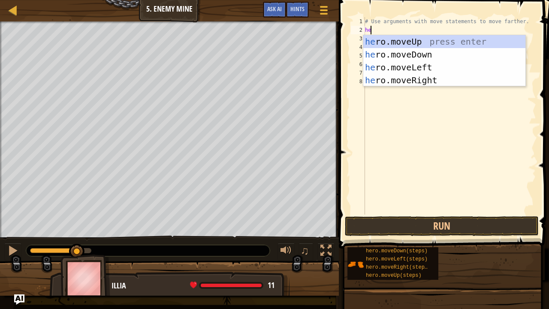
type textarea "her"
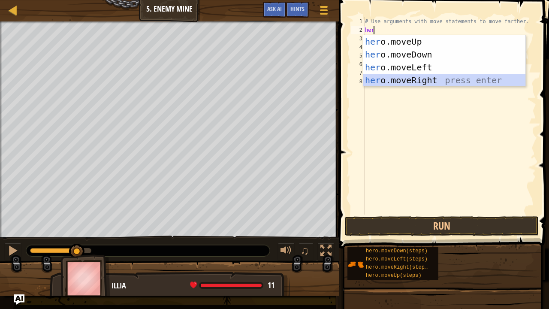
click at [425, 77] on div "her o.moveUp press enter her o.moveDown press enter her o.moveLeft press enter …" at bounding box center [444, 73] width 163 height 77
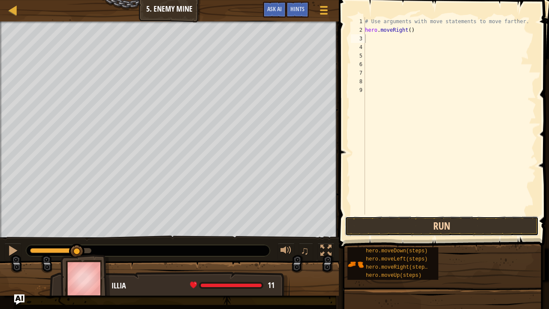
click at [483, 223] on button "Run" at bounding box center [442, 226] width 194 height 20
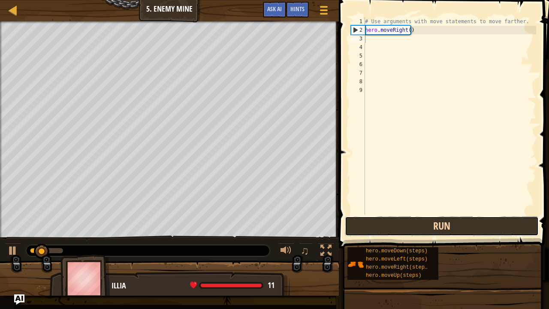
click at [487, 226] on button "Run" at bounding box center [442, 226] width 194 height 20
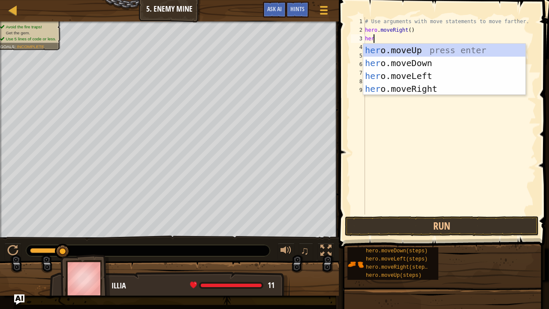
type textarea "hero"
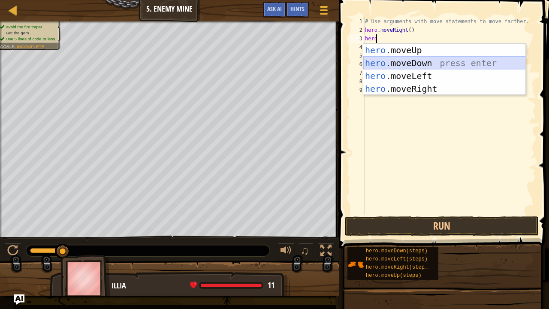
drag, startPoint x: 392, startPoint y: 67, endPoint x: 431, endPoint y: 59, distance: 40.3
click at [431, 59] on div "hero .moveUp press enter hero .moveDown press enter hero .moveLeft press enter …" at bounding box center [444, 82] width 163 height 77
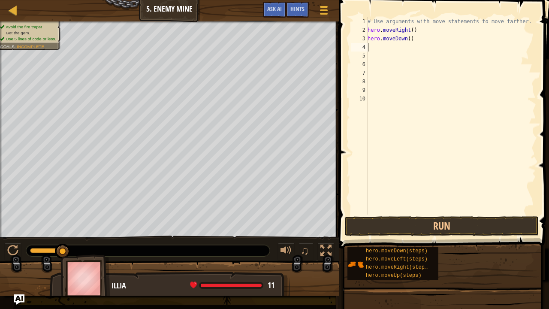
scroll to position [4, 0]
click at [470, 222] on button "Run" at bounding box center [442, 226] width 194 height 20
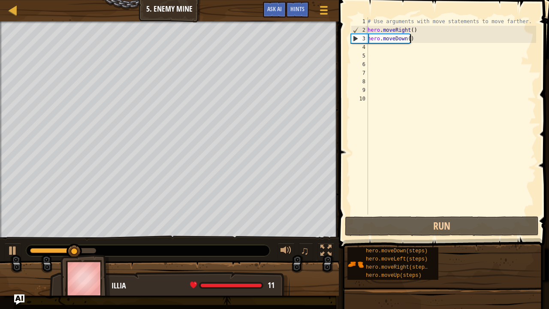
click at [415, 37] on div "# Use arguments with move statements to move farther. hero . moveRight ( ) hero…" at bounding box center [451, 124] width 170 height 214
click at [294, 5] on div "Hints" at bounding box center [297, 10] width 23 height 16
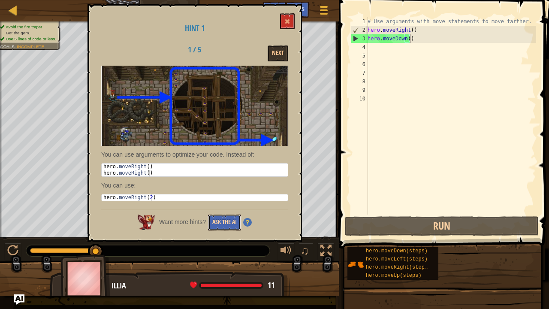
click at [218, 222] on button "Ask the AI" at bounding box center [224, 222] width 33 height 16
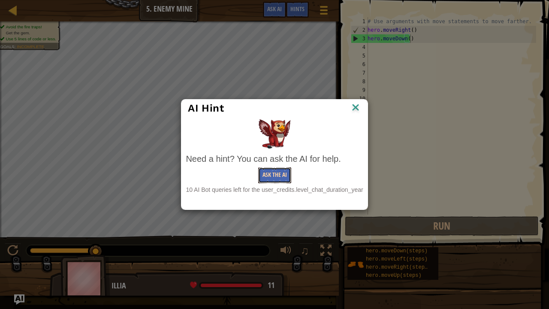
click at [283, 170] on button "Ask the AI" at bounding box center [274, 175] width 33 height 16
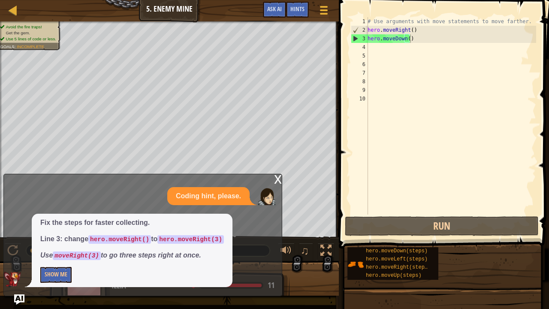
click at [219, 250] on div "Coding hint, please. Fix the steps for faster collecting. Line 3: change hero.m…" at bounding box center [141, 237] width 274 height 100
click at [58, 250] on button "Show Me" at bounding box center [55, 275] width 31 height 16
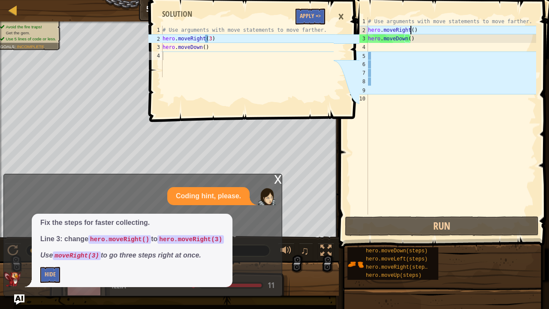
click at [410, 29] on div "# Use arguments with move statements to move farther. hero . moveRight ( ) hero…" at bounding box center [451, 124] width 170 height 214
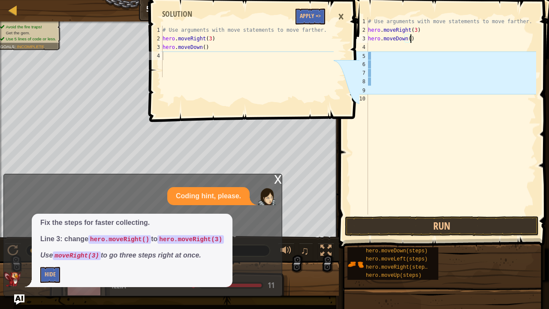
click at [425, 39] on div "# Use arguments with move statements to move farther. hero . moveRight ( 3 ) he…" at bounding box center [451, 124] width 170 height 214
type textarea "hero.moveDown()"
click at [303, 12] on button "Apply =>" at bounding box center [310, 17] width 30 height 16
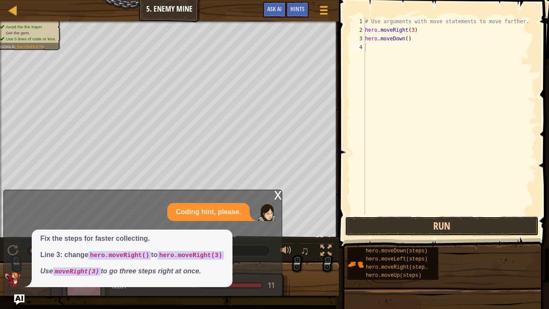
click at [447, 224] on button "Run" at bounding box center [442, 226] width 194 height 20
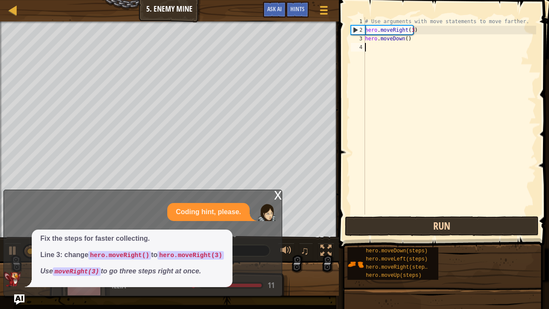
scroll to position [4, 0]
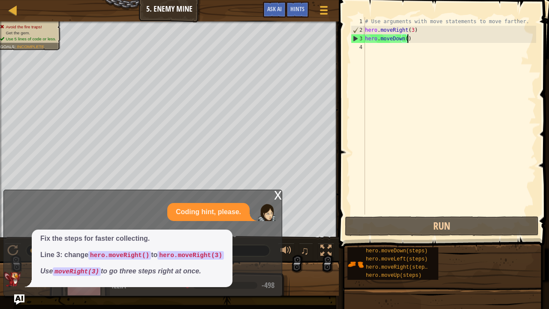
click at [422, 38] on div "# Use arguments with move statements to move farther. hero . moveRight ( 3 ) he…" at bounding box center [449, 124] width 173 height 214
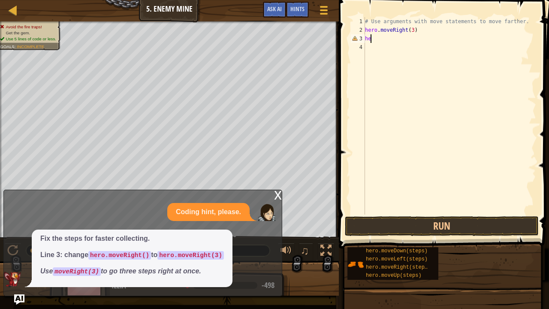
type textarea "h"
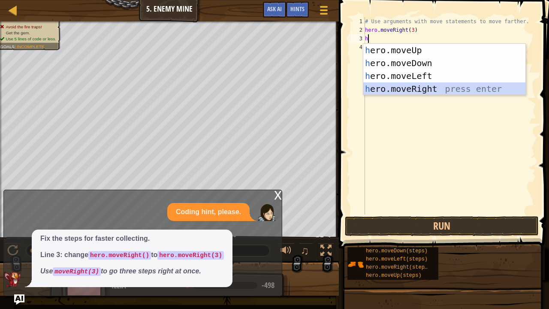
click at [411, 92] on div "h ero.moveUp press enter h ero.moveDown press enter h ero.moveLeft press enter …" at bounding box center [444, 82] width 163 height 77
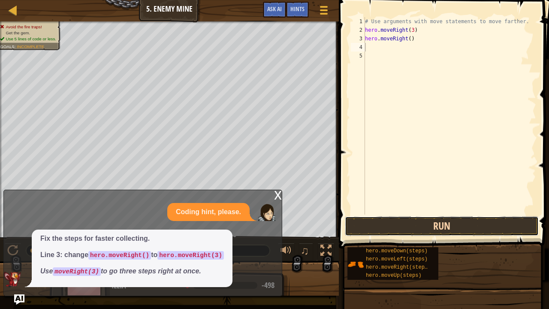
click at [485, 218] on button "Run" at bounding box center [442, 226] width 194 height 20
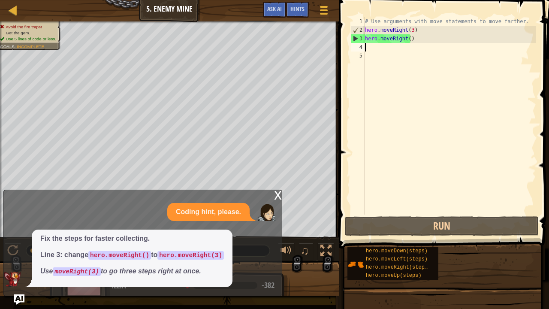
click at [429, 37] on div "# Use arguments with move statements to move farther. hero . moveRight ( 3 ) he…" at bounding box center [449, 124] width 173 height 214
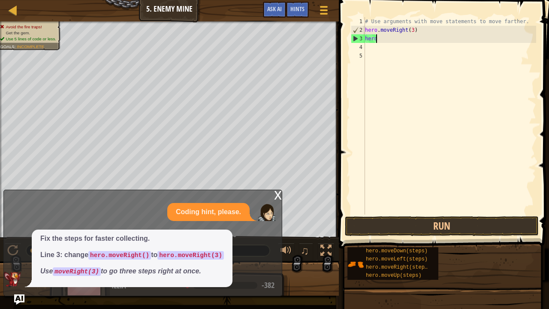
type textarea "h"
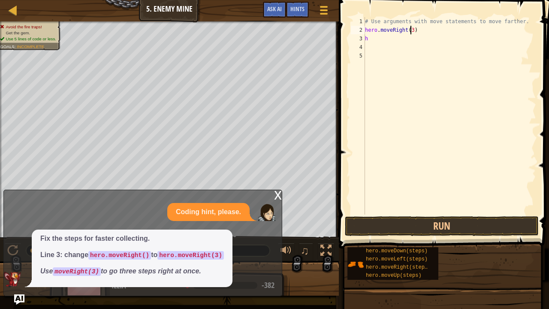
click at [409, 30] on div "# Use arguments with move statements to move farther. hero . moveRight ( 3 ) h" at bounding box center [449, 124] width 173 height 214
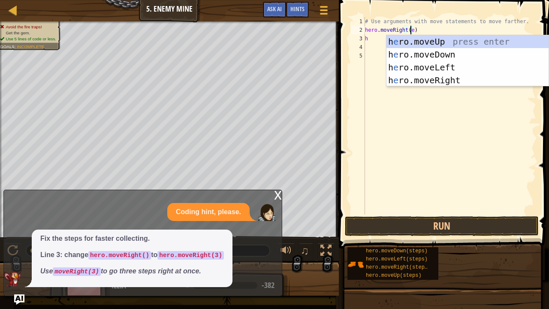
scroll to position [4, 3]
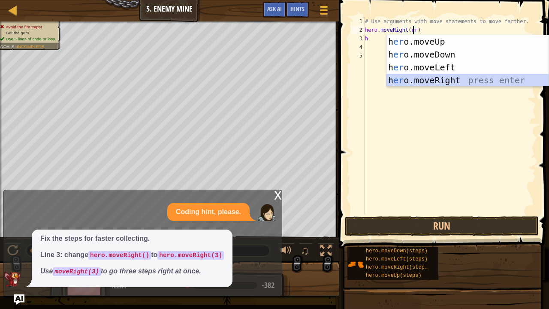
click at [429, 81] on div "h [PERSON_NAME]moveUp press enter h [PERSON_NAME]moveDown press enter h [PERSON…" at bounding box center [467, 73] width 163 height 77
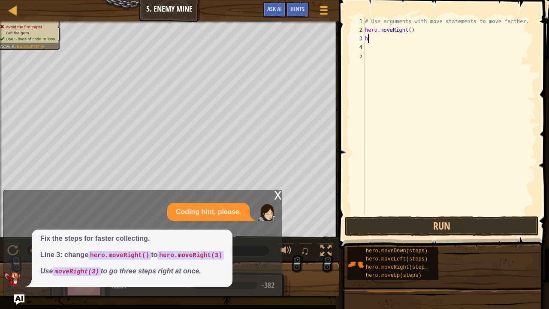
click at [378, 41] on div "# Use arguments with move statements to move farther. hero . moveRight ( ) h" at bounding box center [449, 124] width 173 height 214
type textarea "he"
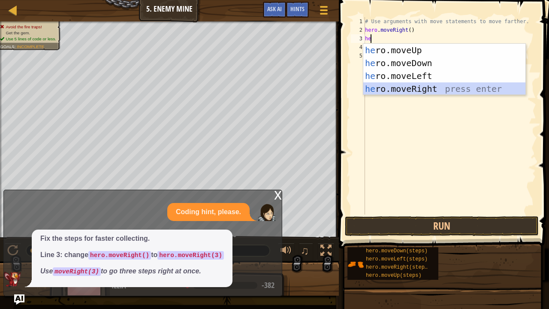
click at [395, 87] on div "he ro.moveUp press enter he ro.moveDown press enter he ro.moveLeft press enter …" at bounding box center [444, 82] width 163 height 77
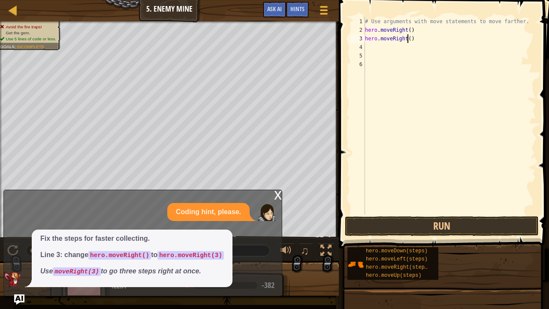
click at [407, 38] on div "# Use arguments with move statements to move farther. hero . moveRight ( ) hero…" at bounding box center [449, 124] width 173 height 214
type textarea "hero.moveRight(3)"
click at [374, 49] on div "# Use arguments with move statements to move farther. hero . moveRight ( ) hero…" at bounding box center [449, 124] width 173 height 214
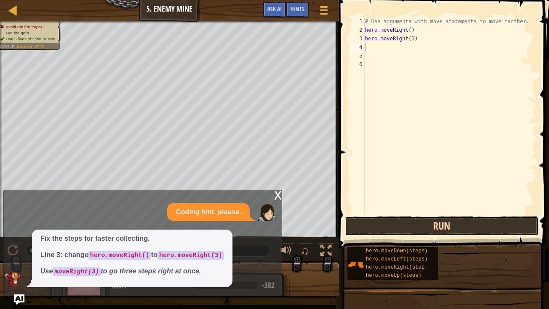
click at [429, 224] on button "Run" at bounding box center [442, 226] width 194 height 20
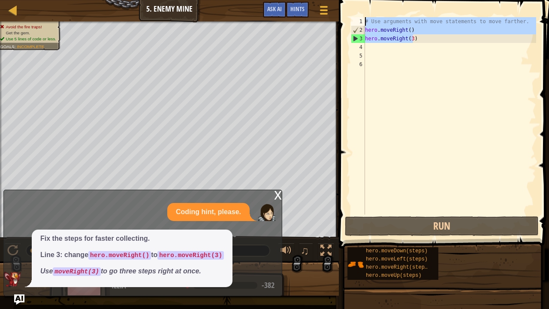
drag, startPoint x: 415, startPoint y: 38, endPoint x: 349, endPoint y: 11, distance: 71.8
click at [349, 11] on div "1 2 3 4 5 6 # Use arguments with move statements to move farther. hero . moveRi…" at bounding box center [442, 141] width 213 height 274
type textarea "# Use arguments with move statements to move farther. hero.moveRight()"
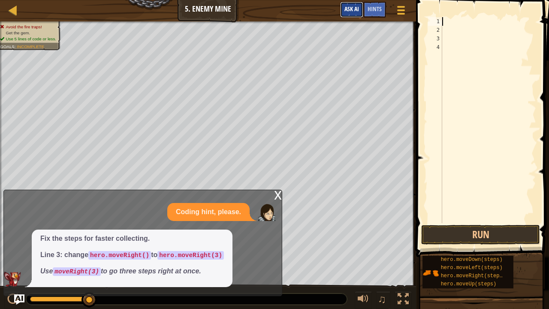
click at [353, 8] on span "Ask AI" at bounding box center [351, 9] width 15 height 8
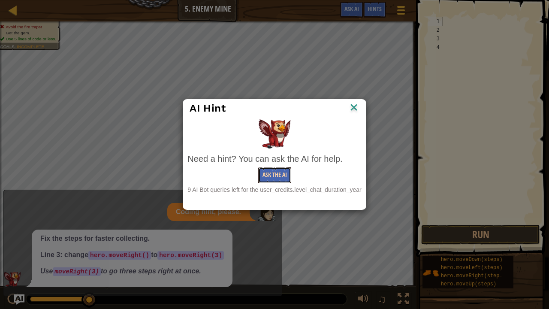
click at [280, 170] on button "Ask the AI" at bounding box center [274, 175] width 33 height 16
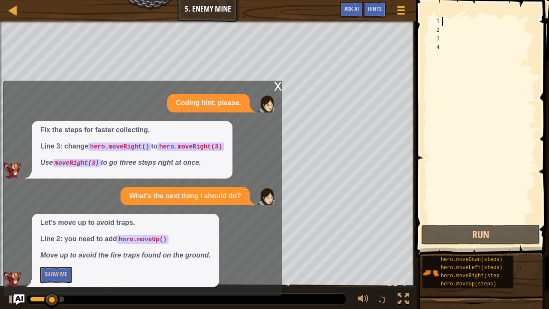
click at [188, 250] on p "Show Me" at bounding box center [125, 275] width 170 height 16
click at [51, 250] on button "Show Me" at bounding box center [55, 275] width 31 height 16
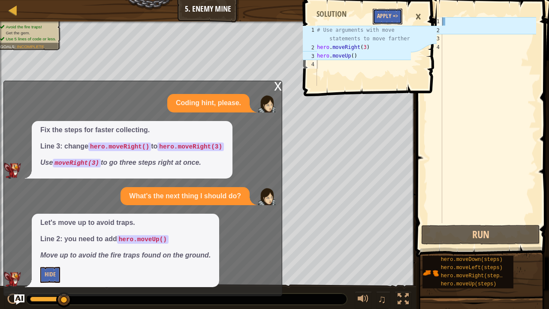
click at [384, 12] on button "Apply =>" at bounding box center [388, 17] width 30 height 16
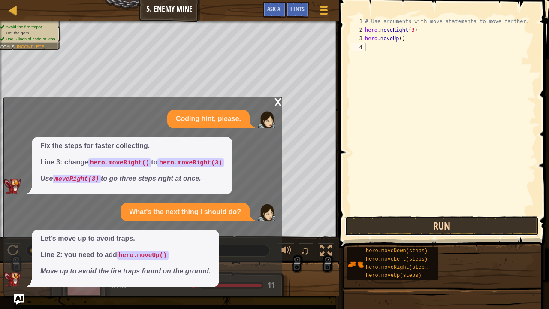
click at [411, 228] on button "Run" at bounding box center [442, 226] width 194 height 20
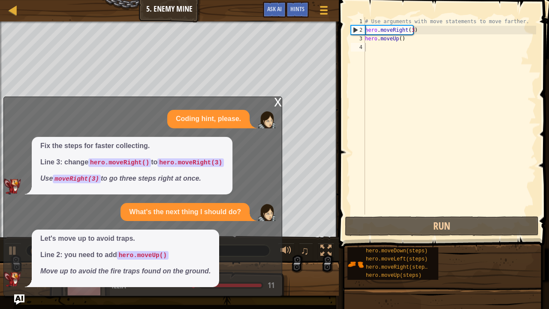
click at [277, 99] on div "x" at bounding box center [278, 101] width 8 height 9
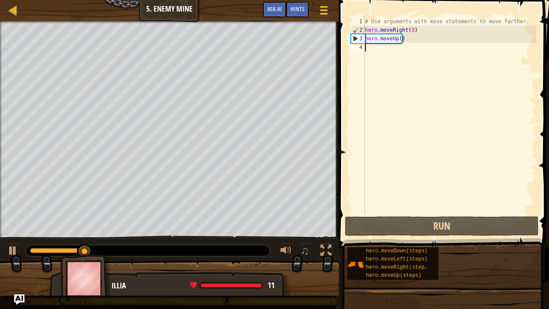
click at [385, 51] on div "# Use arguments with move statements to move farther. hero . moveRight ( 3 ) he…" at bounding box center [449, 124] width 173 height 214
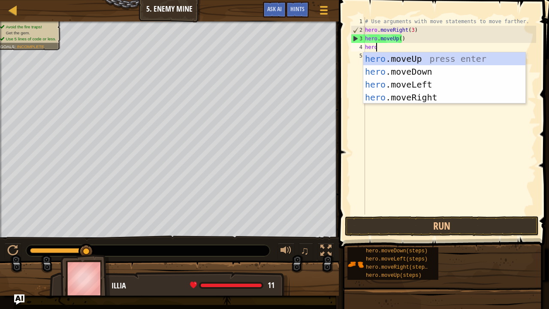
type textarea "hero"
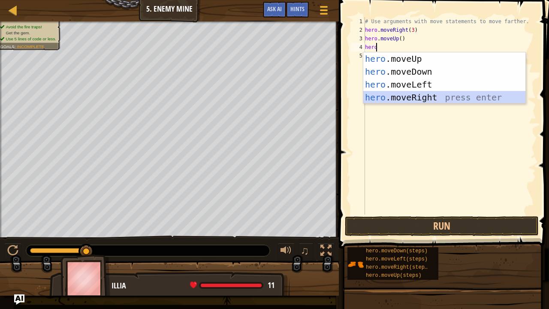
click at [395, 98] on div "hero .moveUp press enter hero .moveDown press enter hero .moveLeft press enter …" at bounding box center [444, 90] width 163 height 77
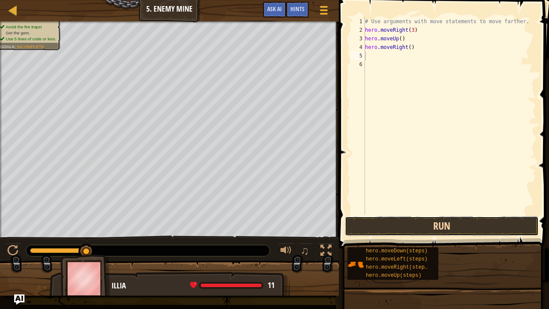
click at [423, 223] on button "Run" at bounding box center [442, 226] width 194 height 20
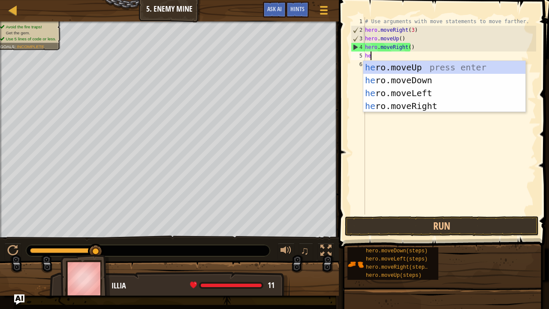
type textarea "her"
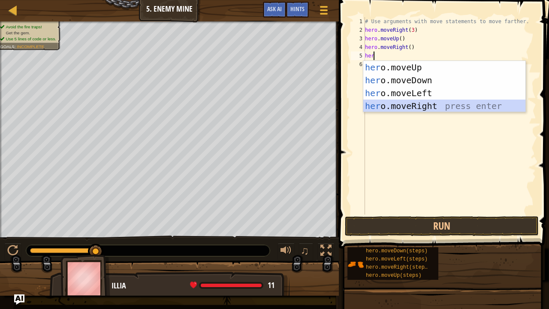
click at [399, 106] on div "her o.moveUp press enter her o.moveDown press enter her o.moveLeft press enter …" at bounding box center [444, 99] width 163 height 77
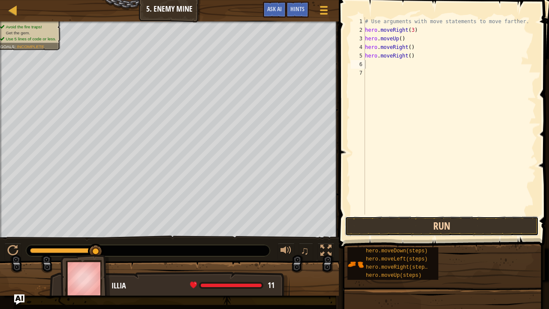
click at [367, 223] on button "Run" at bounding box center [442, 226] width 194 height 20
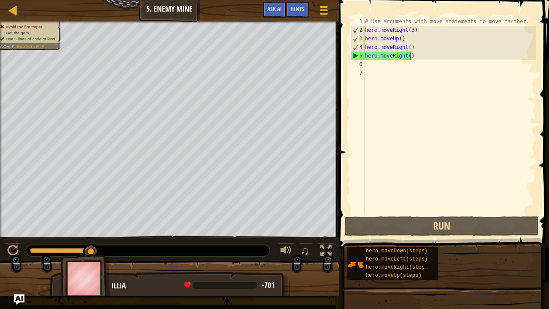
click at [416, 54] on div "# Use arguments with move statements to move farther. hero . moveRight ( 3 ) he…" at bounding box center [449, 124] width 173 height 214
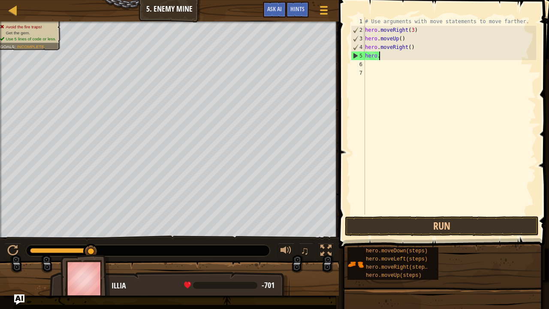
type textarea "h"
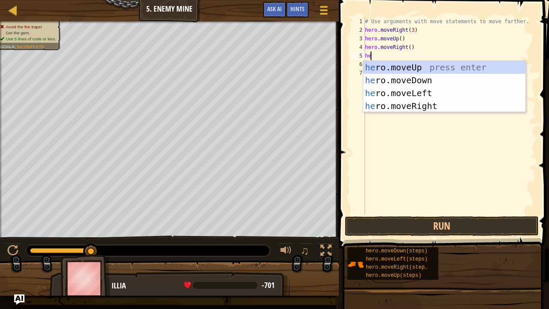
type textarea "her"
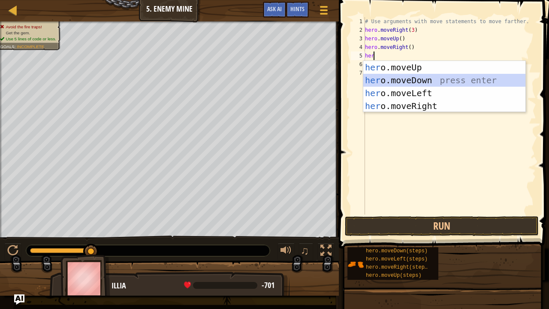
click at [419, 80] on div "her o.moveUp press enter her o.moveDown press enter her o.moveLeft press enter …" at bounding box center [444, 99] width 163 height 77
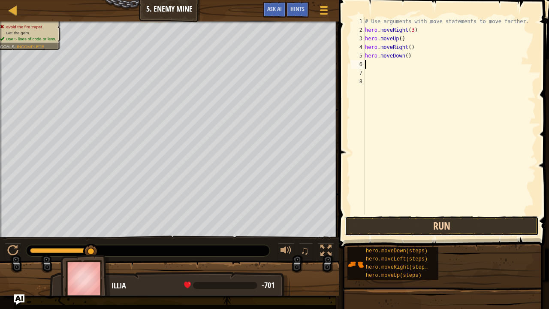
click at [408, 229] on button "Run" at bounding box center [442, 226] width 194 height 20
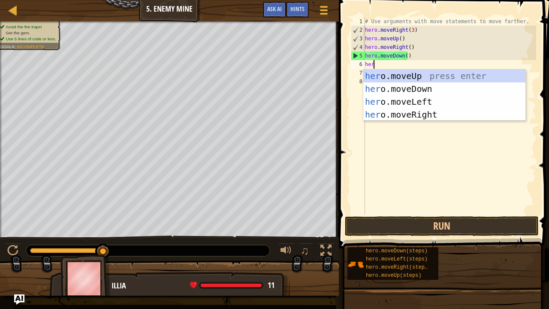
type textarea "hero"
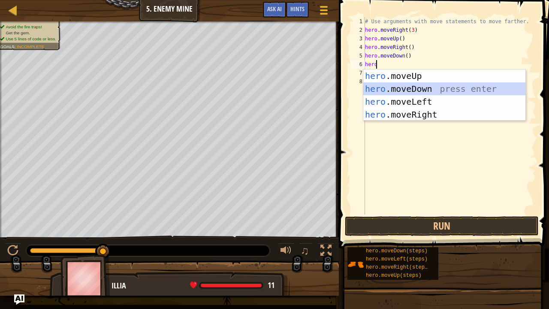
click at [409, 86] on div "hero .moveUp press enter hero .moveDown press enter hero .moveLeft press enter …" at bounding box center [444, 107] width 163 height 77
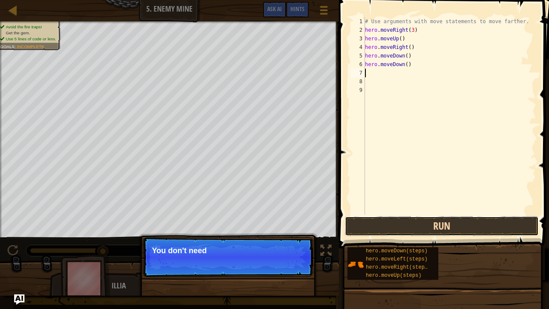
click at [411, 227] on button "Run" at bounding box center [442, 226] width 194 height 20
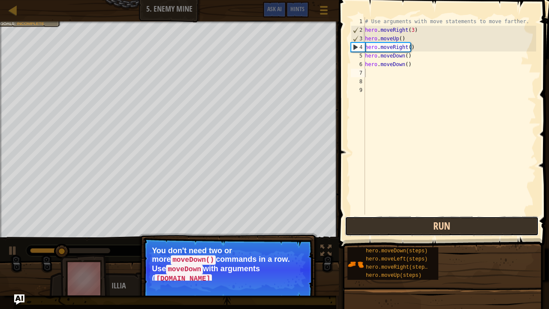
click at [411, 227] on button "Run" at bounding box center [442, 226] width 194 height 20
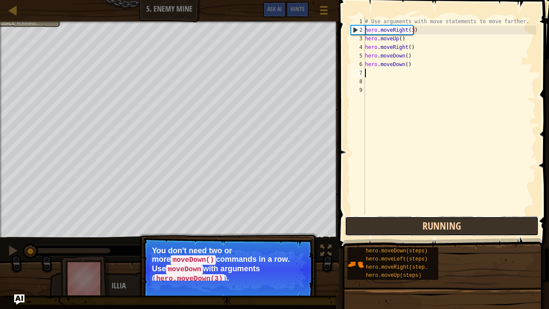
click at [411, 227] on button "Running" at bounding box center [442, 226] width 194 height 20
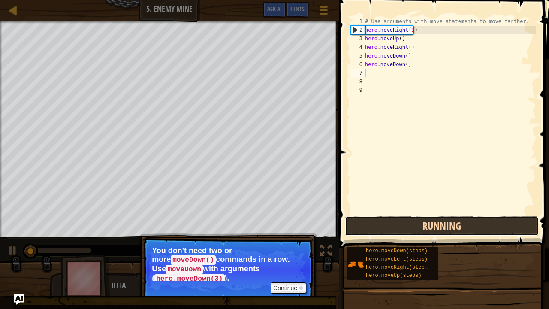
click at [411, 227] on button "Running" at bounding box center [442, 226] width 194 height 20
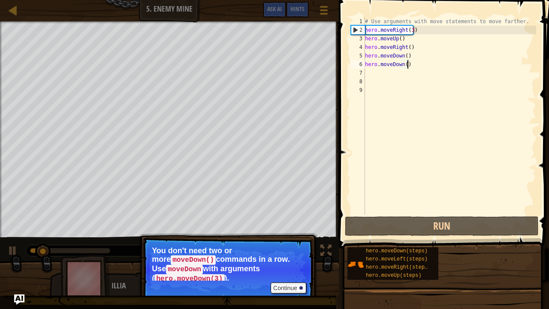
click at [412, 63] on div "# Use arguments with move statements to move farther. hero . moveRight ( 3 ) he…" at bounding box center [449, 124] width 173 height 214
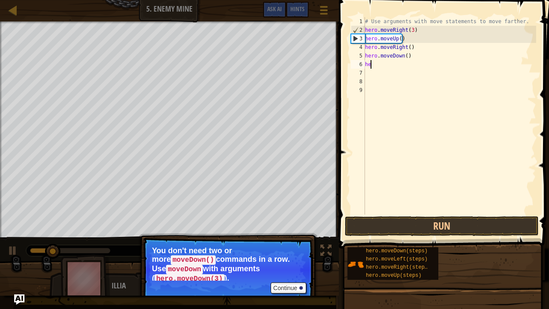
type textarea "h"
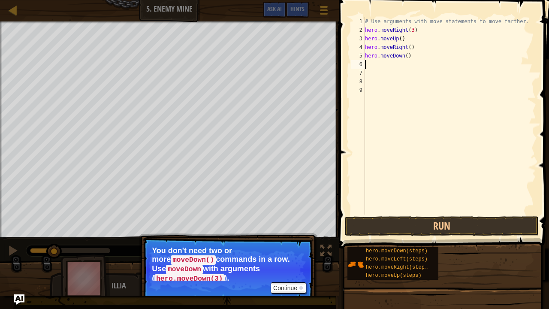
type textarea "hero.moveDown()"
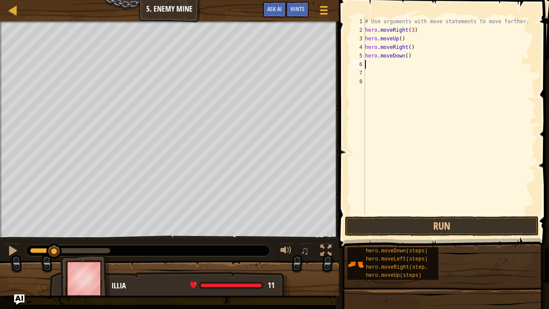
click at [377, 66] on div "# Use arguments with move statements to move farther. hero . moveRight ( 3 ) he…" at bounding box center [449, 124] width 173 height 214
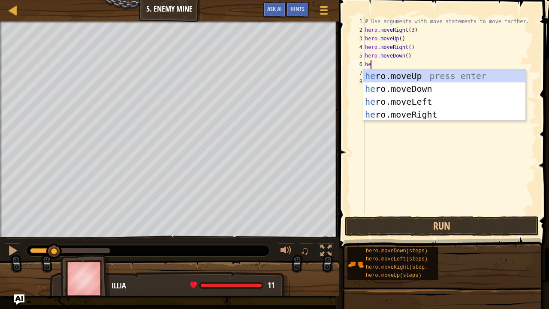
type textarea "her"
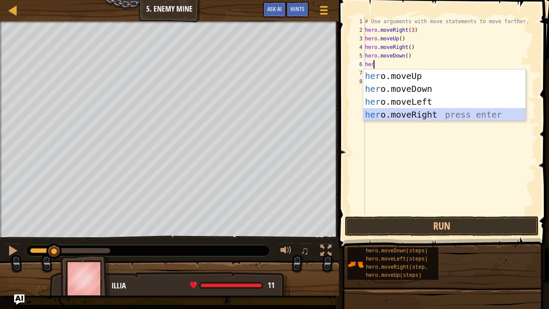
click at [398, 116] on div "her o.moveUp press enter her o.moveDown press enter her o.moveLeft press enter …" at bounding box center [444, 107] width 163 height 77
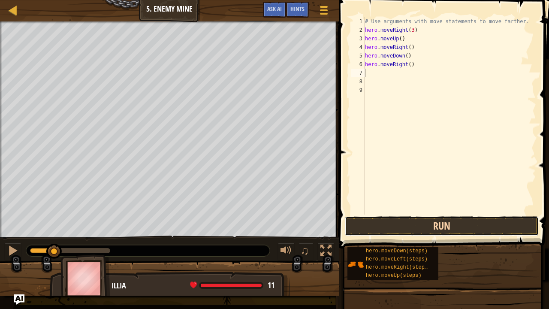
click at [452, 224] on button "Run" at bounding box center [442, 226] width 194 height 20
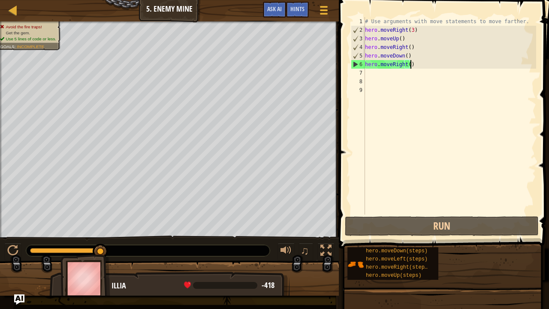
click at [427, 64] on div "# Use arguments with move statements to move farther. hero . moveRight ( 3 ) he…" at bounding box center [449, 124] width 173 height 214
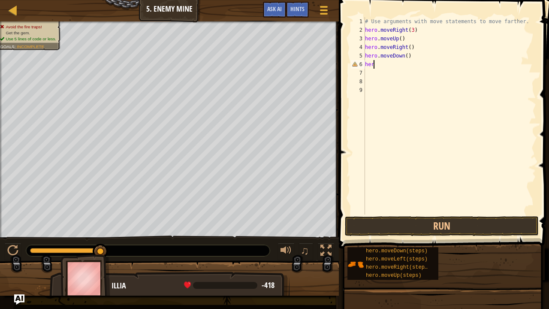
type textarea "h"
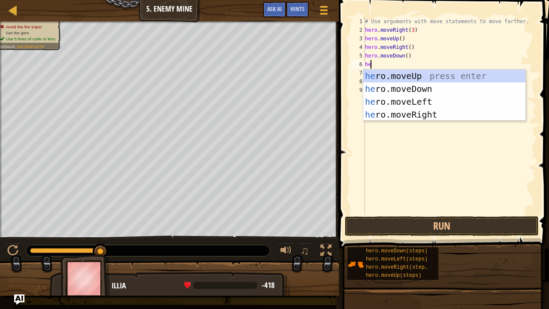
type textarea "her"
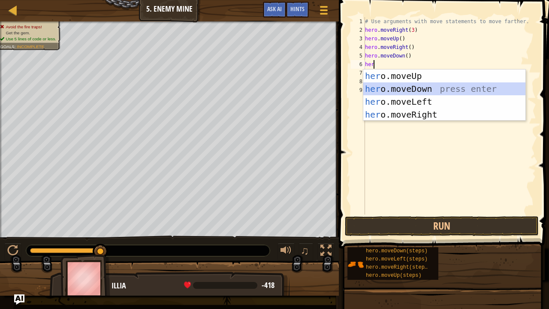
click at [416, 86] on div "her o.moveUp press enter her o.moveDown press enter her o.moveLeft press enter …" at bounding box center [444, 107] width 163 height 77
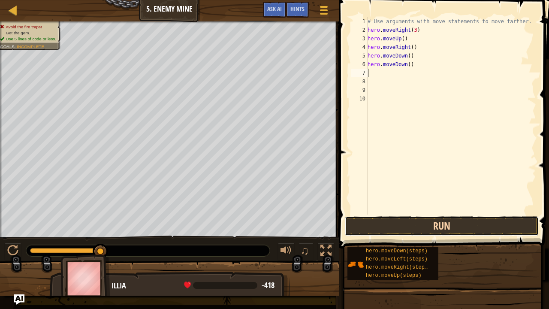
click at [422, 220] on button "Run" at bounding box center [442, 226] width 194 height 20
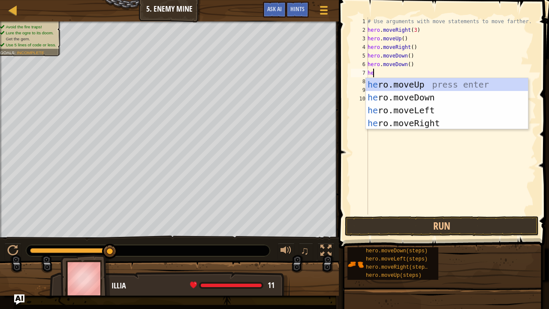
type textarea "hero"
click at [410, 99] on div "hero .moveUp press enter hero .moveDown press enter hero .moveLeft press enter …" at bounding box center [447, 116] width 163 height 77
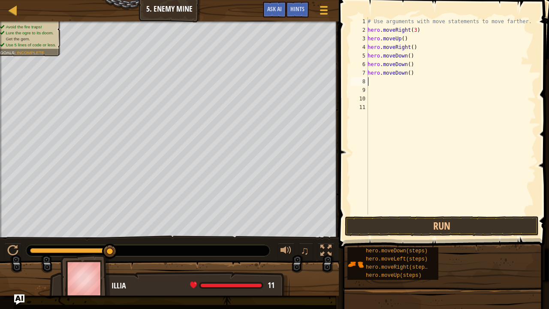
scroll to position [4, 0]
click at [409, 223] on button "Run" at bounding box center [442, 226] width 194 height 20
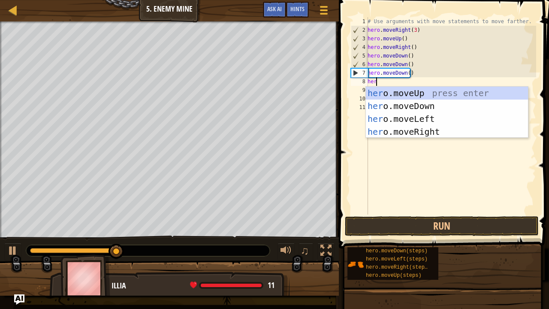
type textarea "hero"
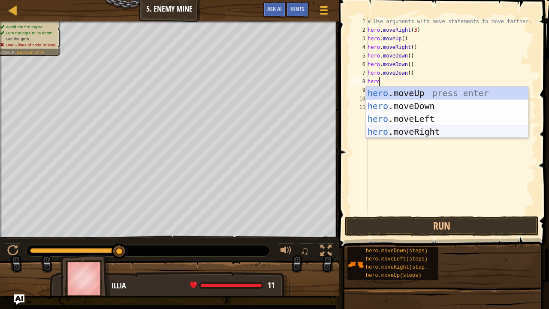
click at [389, 135] on div "hero .moveUp press enter hero .moveDown press enter hero .moveLeft press enter …" at bounding box center [447, 125] width 163 height 77
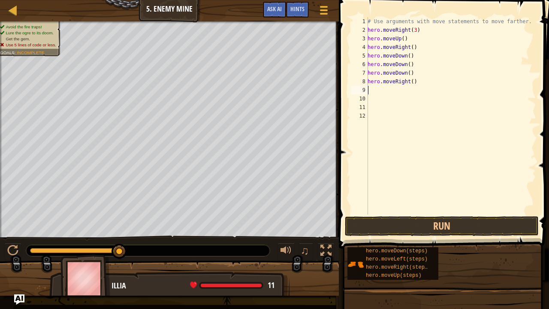
scroll to position [4, 0]
click at [409, 81] on div "# Use arguments with move statements to move farther. hero . moveRight ( 3 ) he…" at bounding box center [451, 124] width 170 height 214
type textarea "hero.moveRight(3)"
click at [426, 220] on button "Run" at bounding box center [442, 226] width 194 height 20
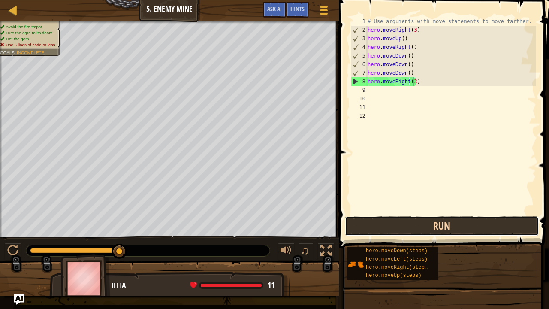
click at [407, 226] on button "Run" at bounding box center [442, 226] width 194 height 20
click at [357, 229] on button "Run" at bounding box center [442, 226] width 194 height 20
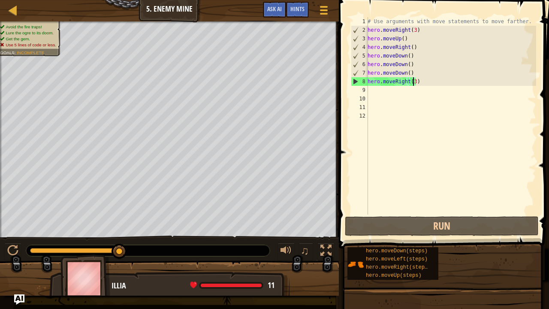
click at [371, 89] on div "# Use arguments with move statements to move farther. hero . moveRight ( 3 ) he…" at bounding box center [451, 124] width 170 height 214
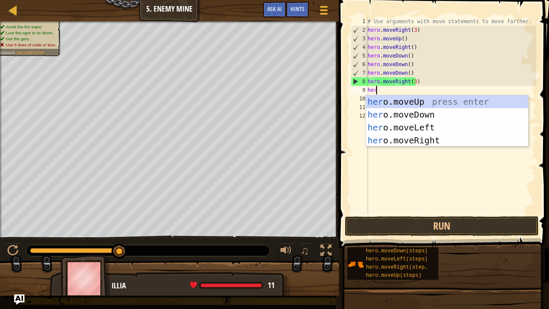
type textarea "hero"
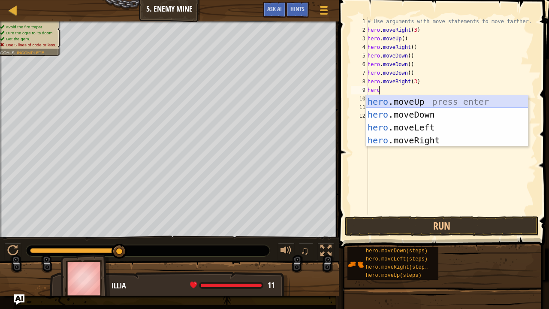
click at [406, 101] on div "hero .moveUp press enter hero .moveDown press enter hero .moveLeft press enter …" at bounding box center [447, 133] width 163 height 77
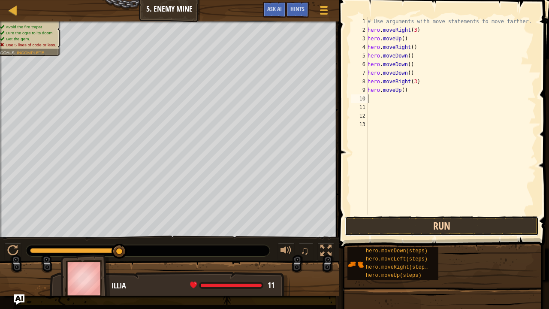
click at [400, 224] on button "Run" at bounding box center [442, 226] width 194 height 20
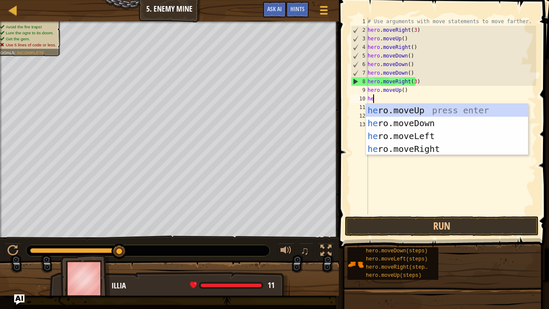
type textarea "her"
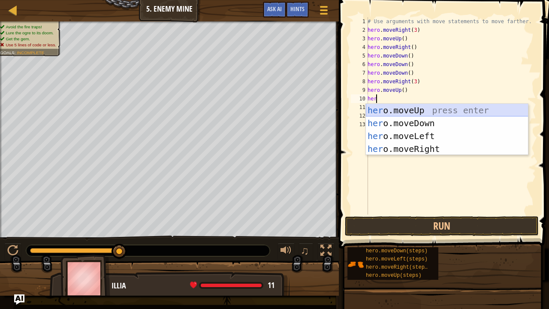
click at [413, 111] on div "her o.moveUp press enter her o.moveDown press enter her o.moveLeft press enter …" at bounding box center [447, 142] width 163 height 77
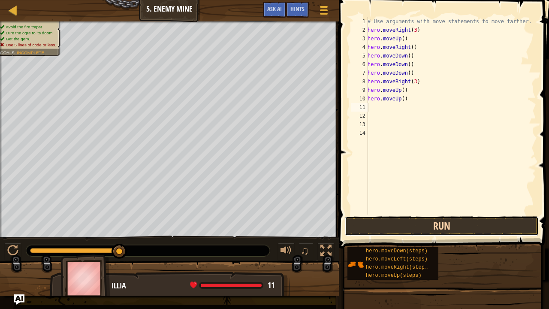
click at [417, 232] on button "Run" at bounding box center [442, 226] width 194 height 20
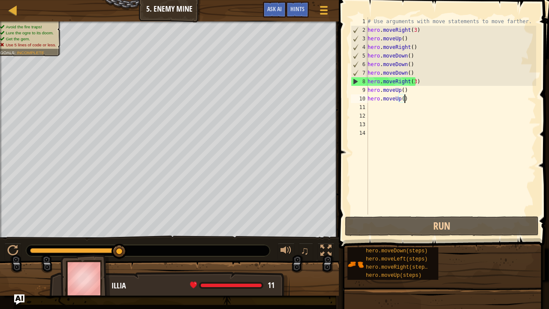
click at [407, 96] on div "# Use arguments with move statements to move farther. hero . moveRight ( 3 ) he…" at bounding box center [451, 124] width 170 height 214
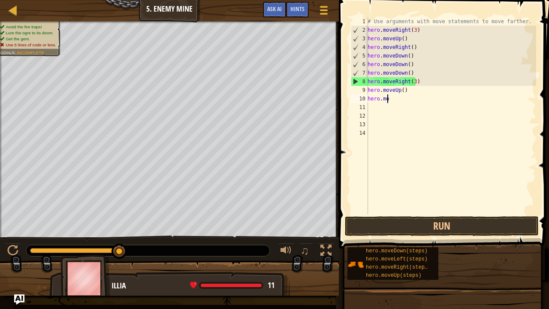
type textarea "h"
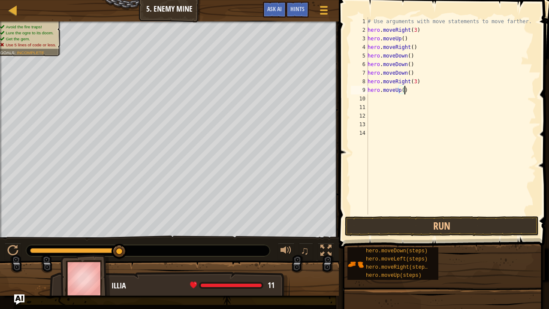
click at [407, 90] on div "# Use arguments with move statements to move farther. hero . moveRight ( 3 ) he…" at bounding box center [451, 124] width 170 height 214
type textarea "h"
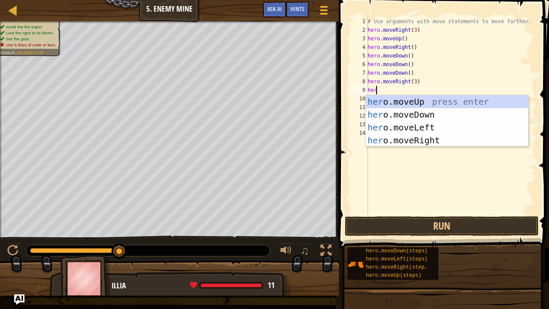
type textarea "hero"
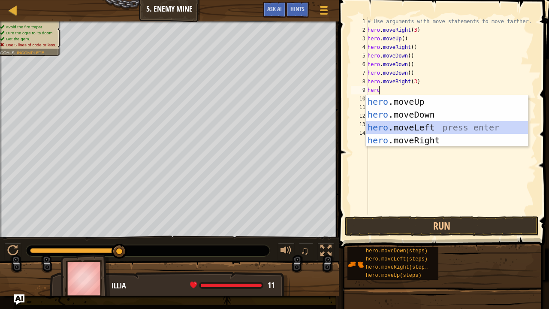
click at [394, 121] on div "hero .moveUp press enter hero .moveDown press enter hero .moveLeft press enter …" at bounding box center [447, 133] width 163 height 77
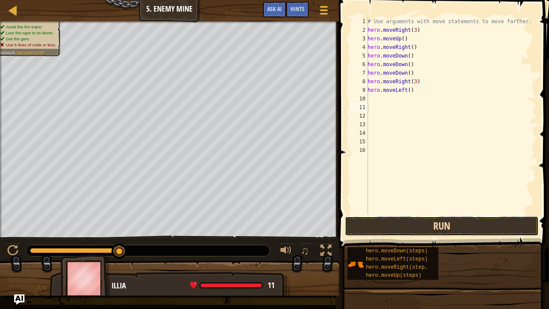
click at [426, 223] on button "Run" at bounding box center [442, 226] width 194 height 20
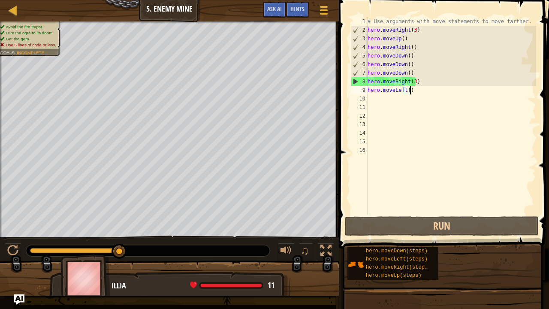
click at [410, 90] on div "# Use arguments with move statements to move farther. hero . moveRight ( 3 ) he…" at bounding box center [451, 124] width 170 height 214
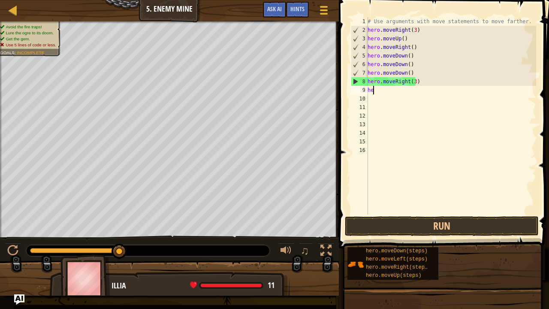
type textarea "h"
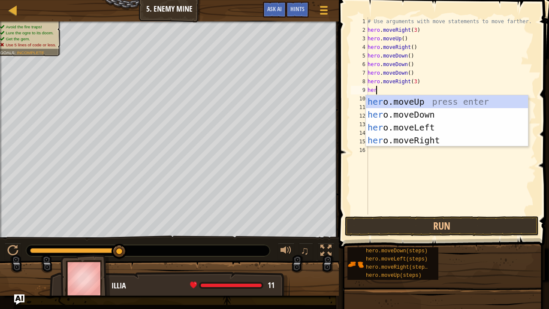
type textarea "hero"
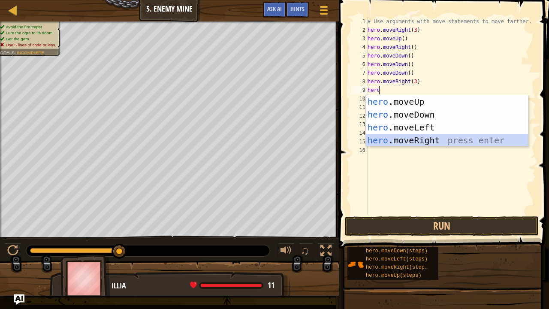
click at [413, 141] on div "hero .moveUp press enter hero .moveDown press enter hero .moveLeft press enter …" at bounding box center [447, 133] width 163 height 77
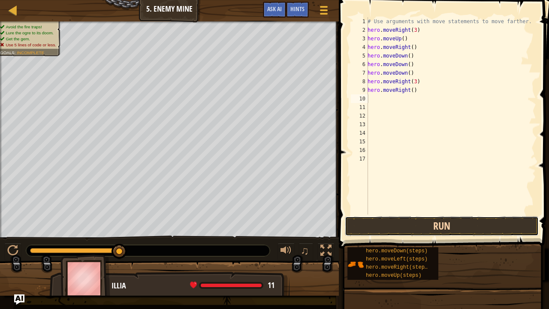
click at [423, 229] on button "Run" at bounding box center [442, 226] width 194 height 20
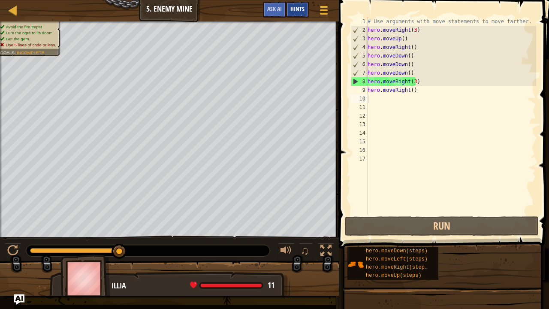
click at [301, 15] on div "Hints" at bounding box center [297, 10] width 23 height 16
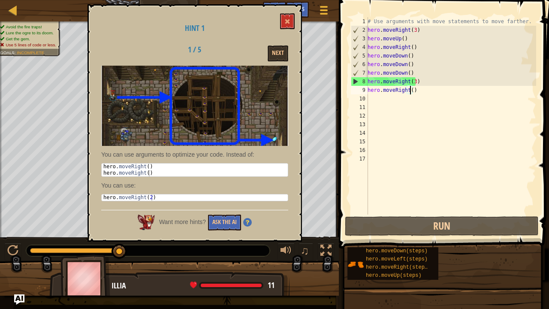
click at [410, 91] on div "# Use arguments with move statements to move farther. hero . moveRight ( 3 ) he…" at bounding box center [451, 124] width 170 height 214
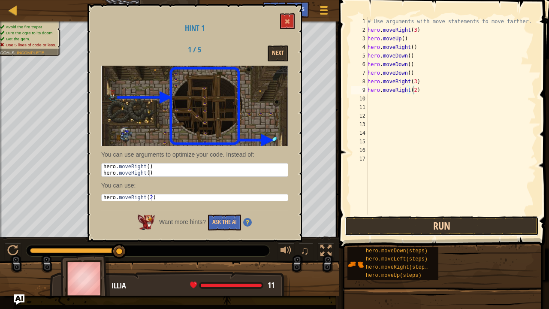
click at [458, 226] on button "Run" at bounding box center [442, 226] width 194 height 20
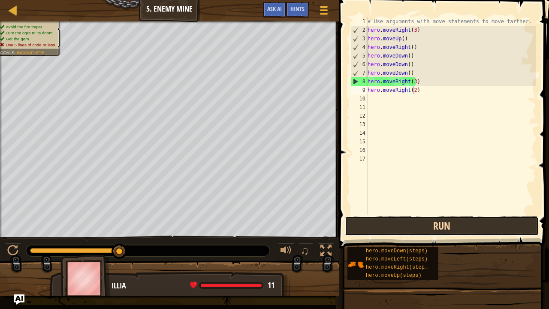
click at [424, 224] on button "Run" at bounding box center [442, 226] width 194 height 20
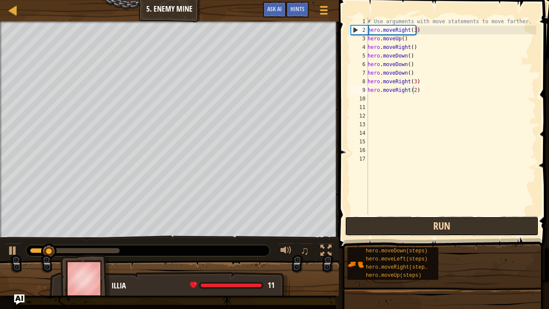
click at [424, 224] on button "Run" at bounding box center [442, 226] width 194 height 20
click at [424, 224] on button "Running" at bounding box center [442, 226] width 194 height 20
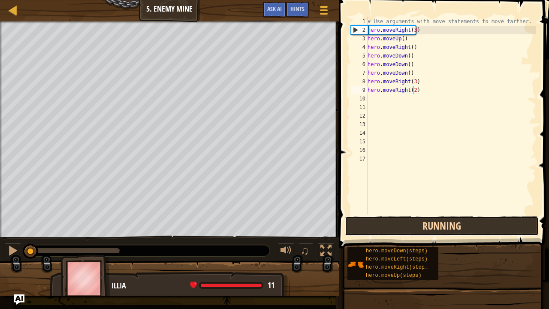
click at [424, 224] on button "Running" at bounding box center [442, 226] width 194 height 20
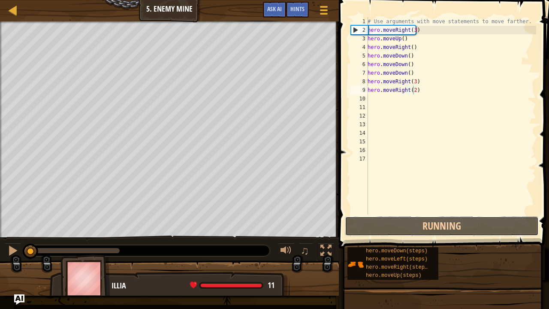
drag, startPoint x: 424, startPoint y: 224, endPoint x: 494, endPoint y: 248, distance: 73.9
click at [494, 248] on div "Hints Videos hero.moveRight(2) 1 2 3 4 5 6 7 8 9 10 11 12 13 14 15 16 17 # Use …" at bounding box center [442, 152] width 213 height 304
type textarea "hero.moveRight(2 )"
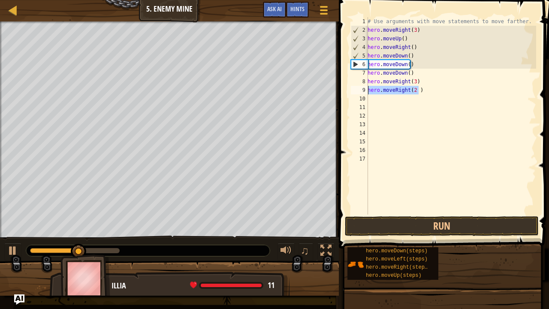
drag, startPoint x: 426, startPoint y: 89, endPoint x: 367, endPoint y: 89, distance: 59.2
click at [367, 89] on div "hero.moveRight(2 ) 1 2 3 4 5 6 7 8 9 10 11 12 13 14 15 16 17 # Use arguments wi…" at bounding box center [442, 115] width 187 height 197
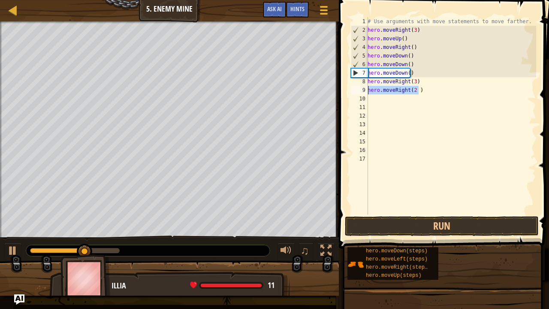
scroll to position [4, 0]
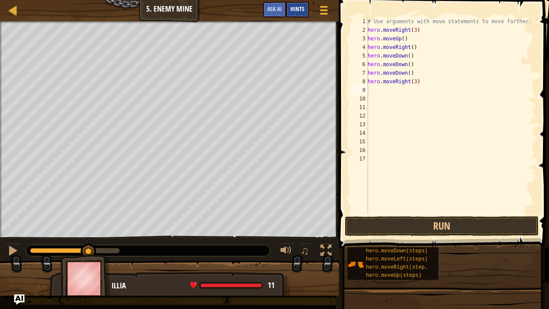
click at [296, 5] on div "Hints" at bounding box center [297, 10] width 23 height 16
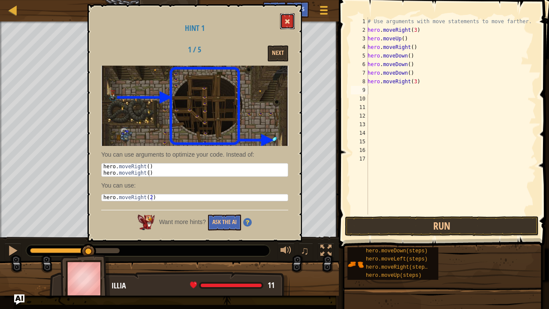
click at [286, 18] on button at bounding box center [287, 21] width 15 height 16
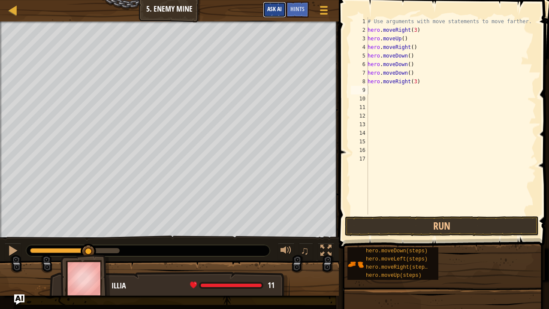
click at [268, 4] on button "Ask AI" at bounding box center [274, 10] width 23 height 16
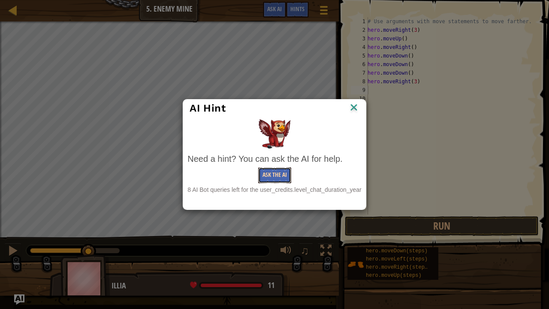
click at [278, 171] on button "Ask the AI" at bounding box center [274, 175] width 33 height 16
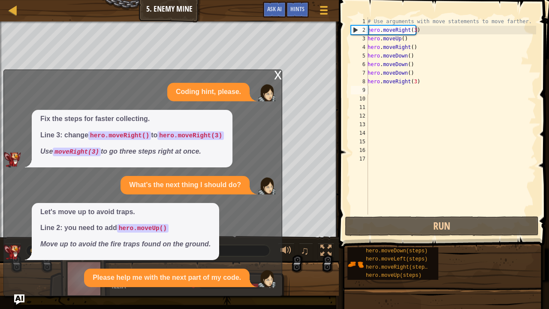
drag, startPoint x: 278, startPoint y: 171, endPoint x: 243, endPoint y: 190, distance: 40.1
click at [243, 190] on div "x Coding hint, please. Fix the steps for faster collecting. Line 3: change hero…" at bounding box center [142, 182] width 279 height 226
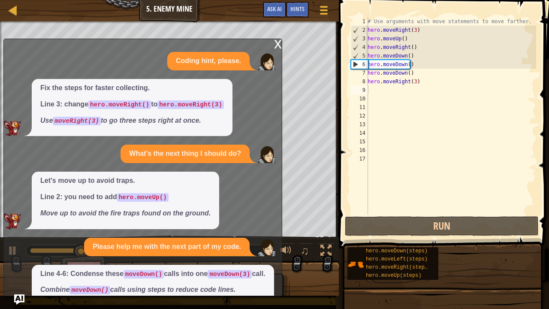
scroll to position [34, 0]
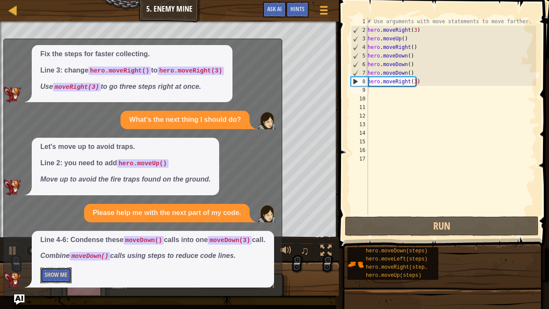
click at [59, 250] on button "Show Me" at bounding box center [55, 275] width 31 height 16
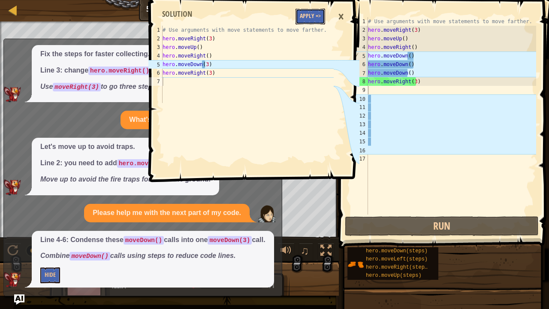
click at [311, 15] on button "Apply =>" at bounding box center [310, 17] width 30 height 16
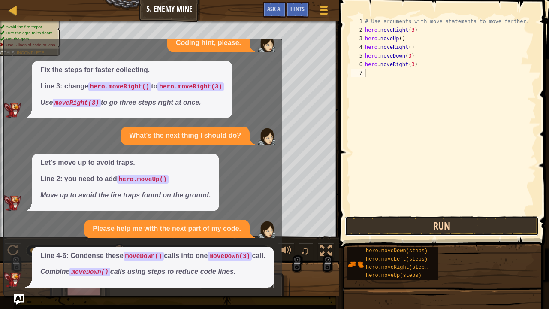
click at [444, 228] on button "Run" at bounding box center [442, 226] width 194 height 20
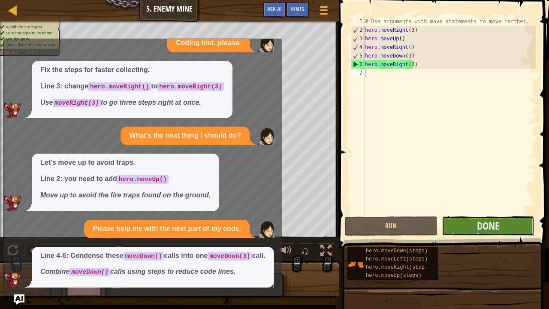
click at [500, 229] on button "Done" at bounding box center [488, 226] width 93 height 20
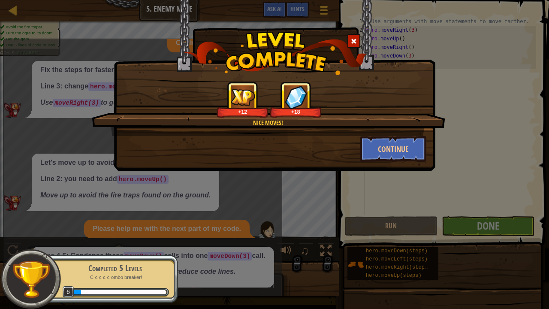
click at [353, 34] on div at bounding box center [353, 41] width 13 height 14
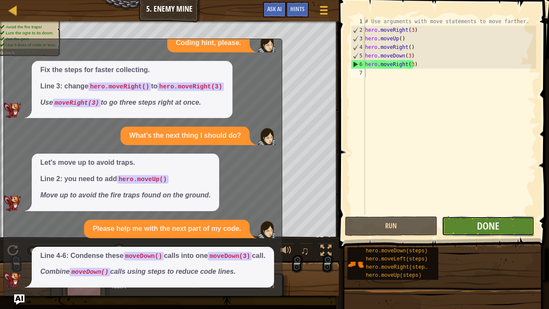
click at [503, 221] on button "Done" at bounding box center [488, 226] width 93 height 20
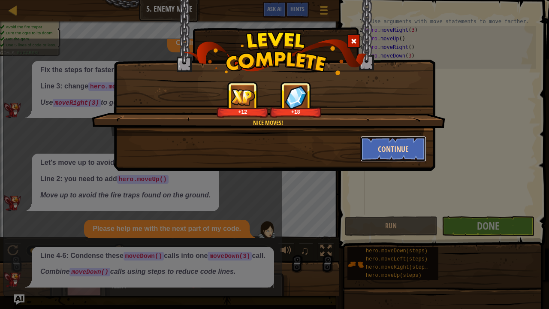
click at [388, 142] on button "Continue" at bounding box center [393, 149] width 66 height 26
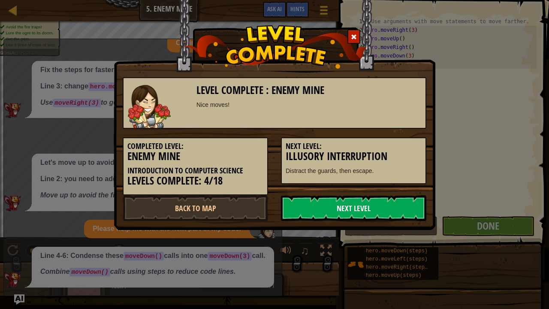
click at [361, 211] on link "Next Level" at bounding box center [353, 208] width 145 height 26
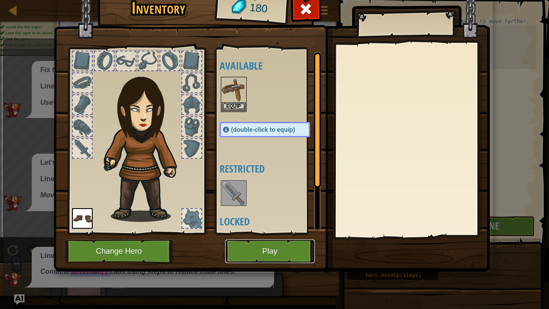
click at [265, 250] on button "Play" at bounding box center [270, 251] width 90 height 24
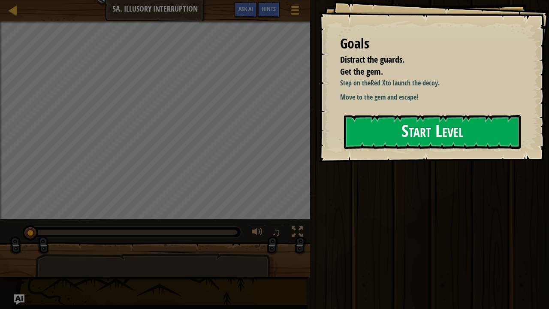
click at [405, 133] on button "Start Level" at bounding box center [432, 132] width 177 height 34
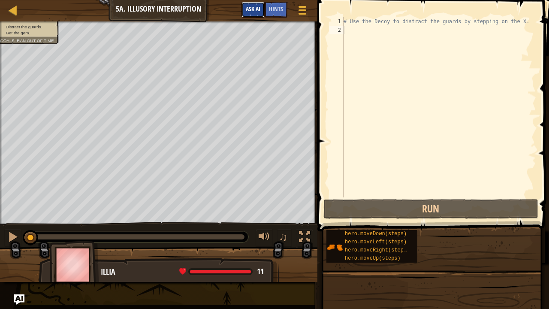
click at [242, 7] on button "Ask AI" at bounding box center [252, 10] width 23 height 16
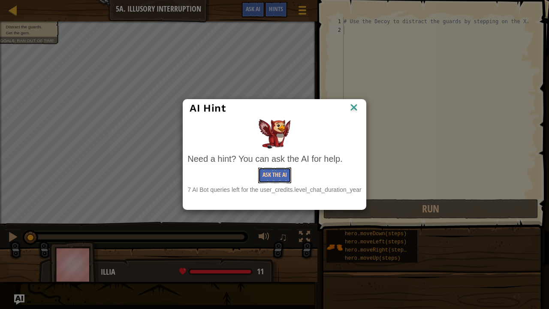
click at [276, 175] on button "Ask the AI" at bounding box center [274, 175] width 33 height 16
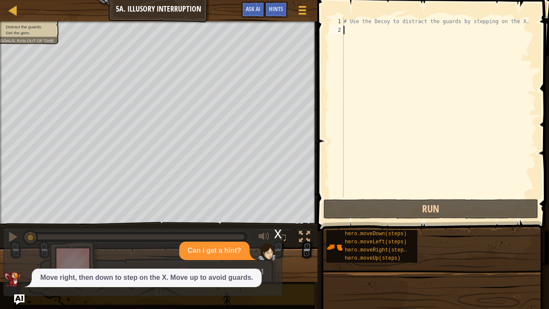
click at [224, 249] on p "Can I get a hint?" at bounding box center [214, 251] width 53 height 10
click at [228, 250] on p "Move right, then down to step on the X. Move up to avoid guards." at bounding box center [146, 278] width 213 height 10
click at [350, 31] on div "# Use the Decoy to distract the guards by stepping on the X." at bounding box center [439, 115] width 194 height 197
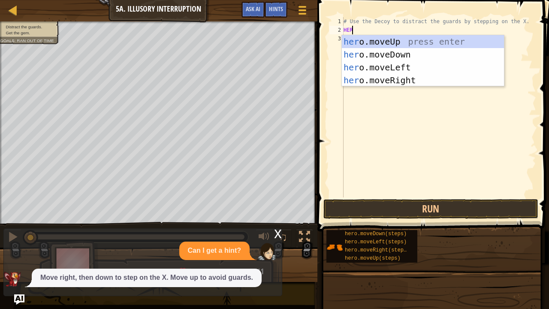
scroll to position [4, 0]
type textarea "HERO"
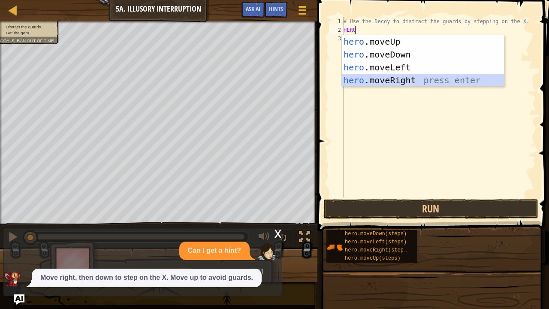
click at [386, 79] on div "hero .moveUp press enter hero .moveDown press enter hero .moveLeft press enter …" at bounding box center [423, 73] width 163 height 77
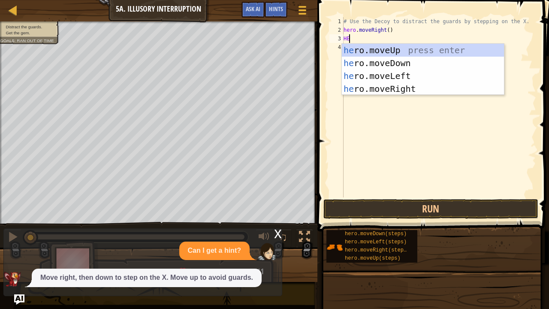
type textarea "HER"
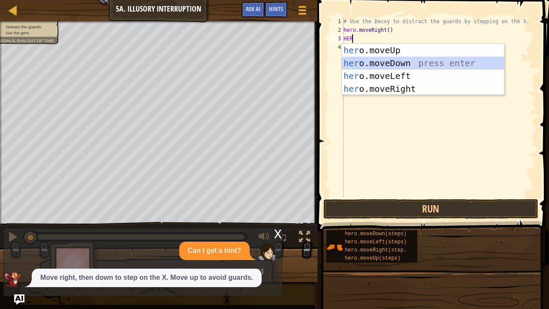
click at [377, 63] on div "her o.moveUp press enter her o.moveDown press enter her o.moveLeft press enter …" at bounding box center [423, 82] width 163 height 77
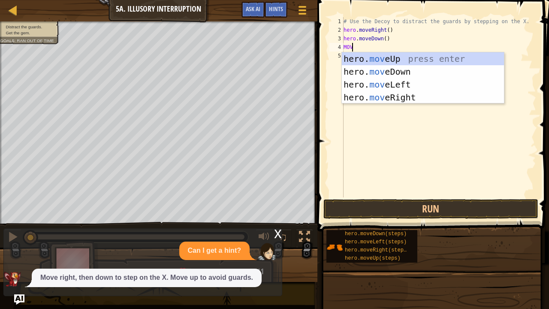
type textarea "MOVE"
click at [369, 61] on div "hero. move Up press enter hero. move Down press enter hero. move Left press ent…" at bounding box center [423, 90] width 163 height 77
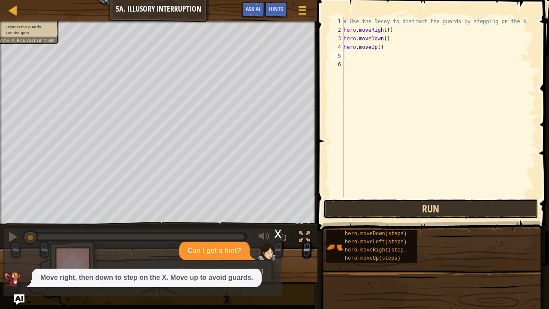
click at [395, 208] on button "Run" at bounding box center [430, 209] width 215 height 20
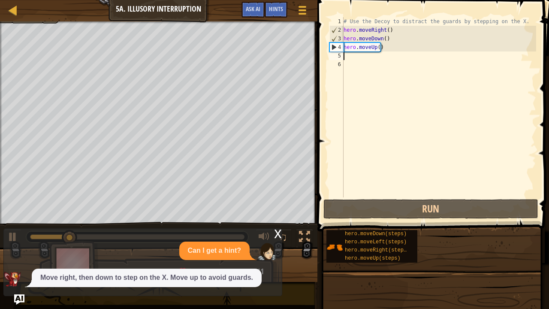
click at [386, 53] on div "# Use the Decoy to distract the guards by stepping on the X. hero . moveRight (…" at bounding box center [439, 115] width 194 height 197
click at [386, 48] on div "# Use the Decoy to distract the guards by stepping on the X. hero . moveRight (…" at bounding box center [439, 115] width 194 height 197
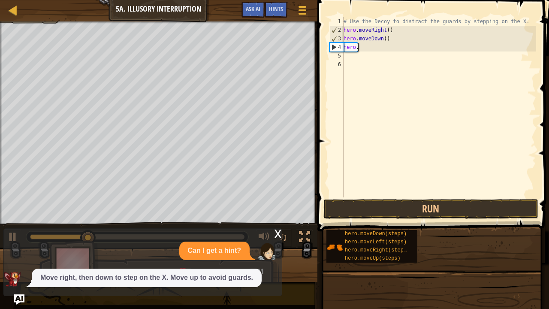
scroll to position [4, 0]
type textarea "h"
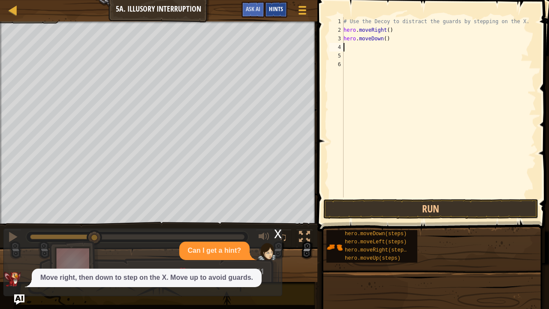
click at [273, 7] on span "Hints" at bounding box center [276, 9] width 14 height 8
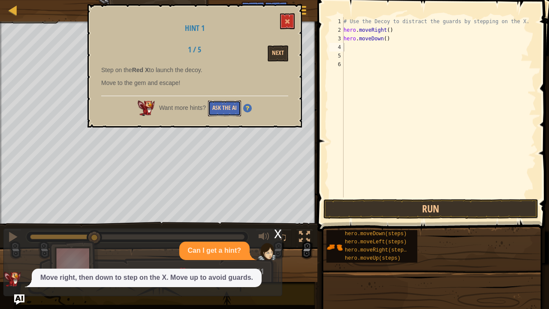
click at [228, 106] on button "Ask the AI" at bounding box center [224, 108] width 33 height 16
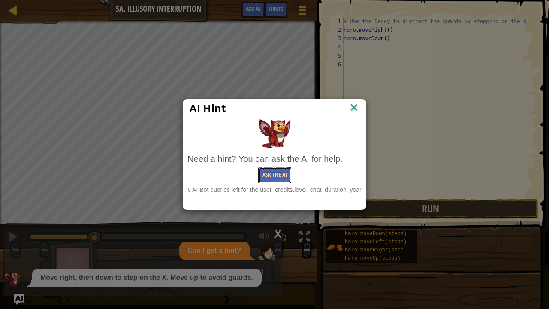
click at [271, 175] on button "Ask the AI" at bounding box center [274, 175] width 33 height 16
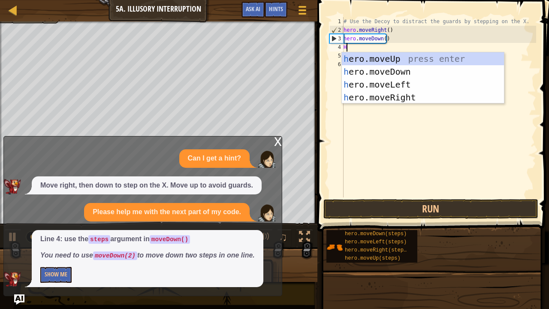
type textarea "HE"
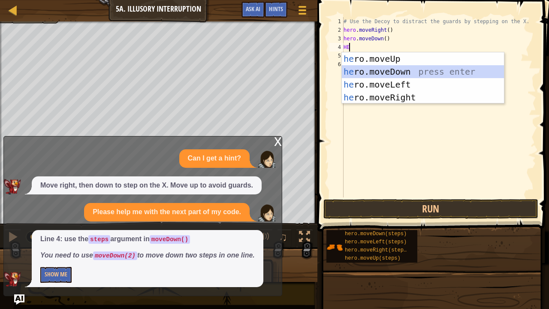
click at [389, 75] on div "he ro.moveUp press enter he ro.moveDown press enter he ro.moveLeft press enter …" at bounding box center [423, 90] width 163 height 77
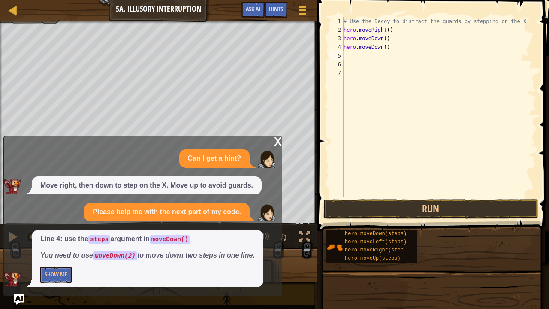
click at [276, 139] on div "x" at bounding box center [278, 140] width 8 height 9
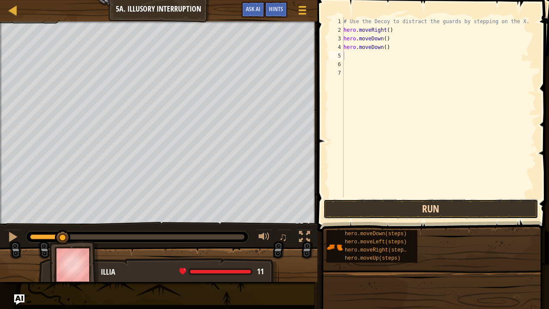
click at [376, 208] on button "Run" at bounding box center [430, 209] width 215 height 20
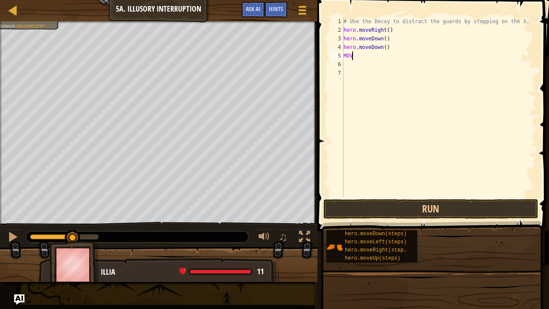
type textarea "M"
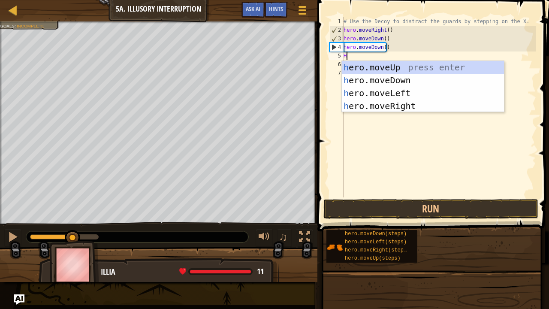
type textarea "HE"
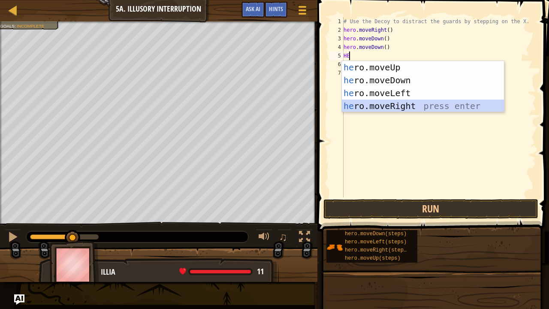
click at [389, 108] on div "he ro.moveUp press enter he ro.moveDown press enter he ro.moveLeft press enter …" at bounding box center [423, 99] width 163 height 77
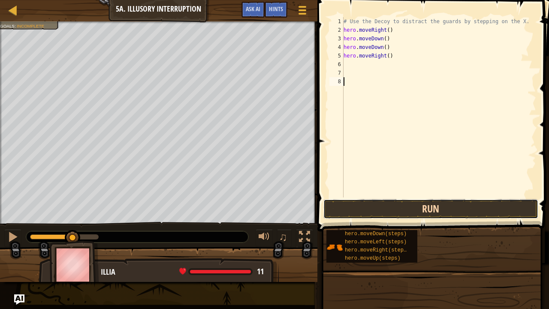
drag, startPoint x: 389, startPoint y: 108, endPoint x: 363, endPoint y: 204, distance: 100.0
click at [363, 204] on button "Run" at bounding box center [430, 209] width 215 height 20
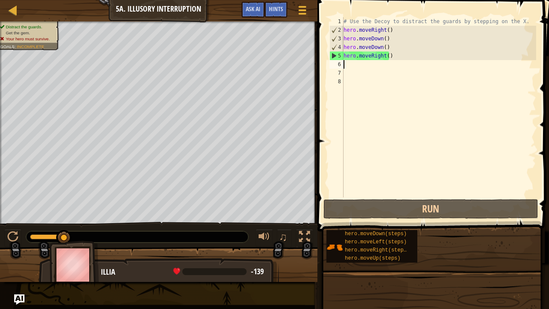
click at [357, 67] on div "# Use the Decoy to distract the guards by stepping on the X. hero . moveRight (…" at bounding box center [439, 115] width 194 height 197
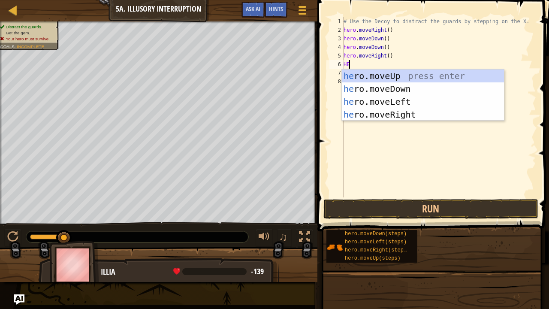
type textarea "HERO"
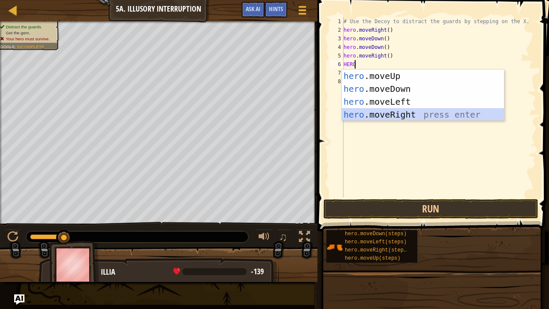
click at [395, 118] on div "hero .moveUp press enter hero .moveDown press enter hero .moveLeft press enter …" at bounding box center [423, 107] width 163 height 77
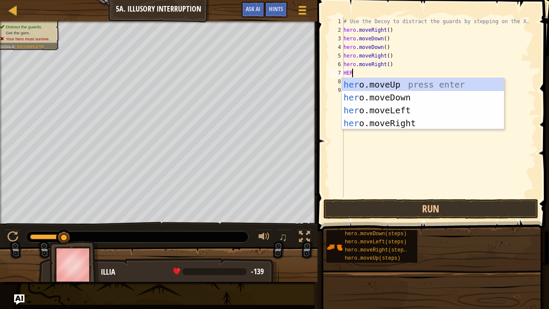
type textarea "HERO"
click at [366, 80] on div "hero .moveUp press enter hero .moveDown press enter hero .moveLeft press enter …" at bounding box center [423, 116] width 163 height 77
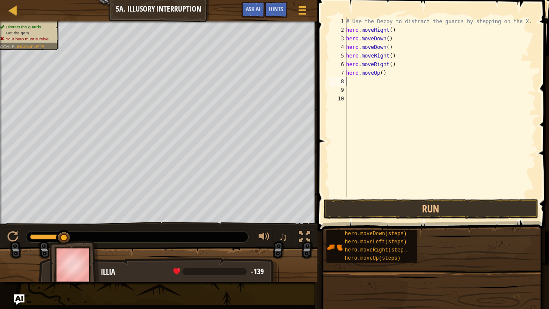
click at [366, 80] on div "# Use the Decoy to distract the guards by stepping on the X. hero . moveRight (…" at bounding box center [440, 115] width 192 height 197
click at [424, 204] on button "Run" at bounding box center [430, 209] width 215 height 20
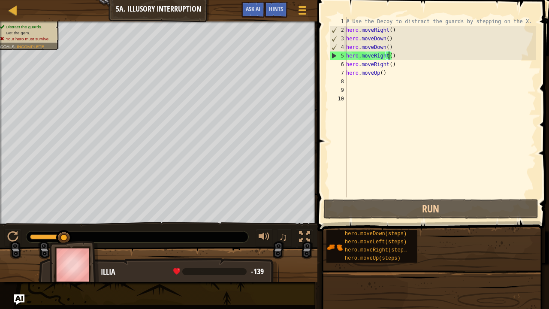
click at [388, 57] on div "# Use the Decoy to distract the guards by stepping on the X. hero . moveRight (…" at bounding box center [440, 115] width 192 height 197
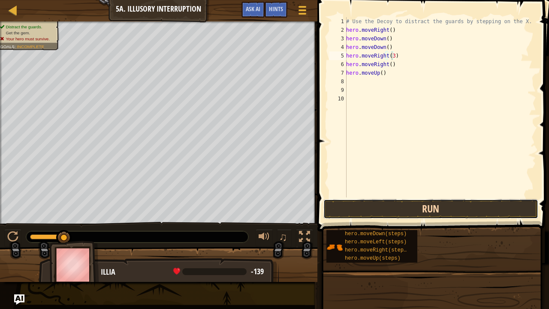
click at [437, 207] on button "Run" at bounding box center [430, 209] width 215 height 20
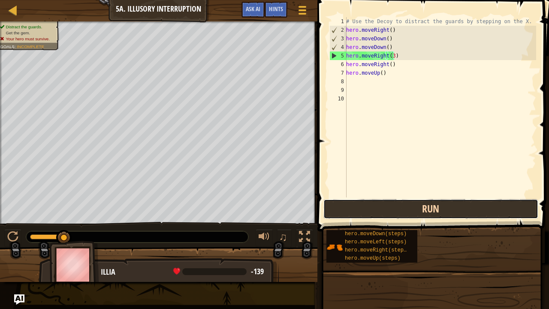
click at [356, 207] on button "Run" at bounding box center [430, 209] width 215 height 20
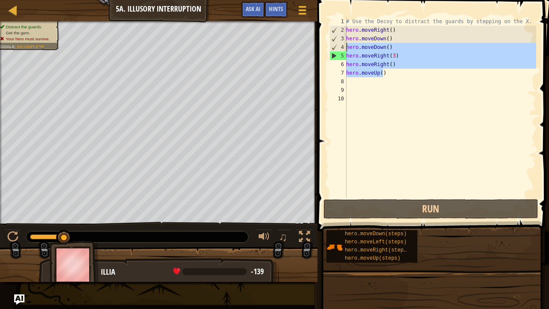
drag, startPoint x: 388, startPoint y: 72, endPoint x: 346, endPoint y: 43, distance: 51.3
click at [346, 43] on div "hero.moveRight(3) 1 2 3 4 5 6 7 8 9 10 # Use the Decoy to distract the guards b…" at bounding box center [432, 107] width 208 height 180
type textarea "hero.moveDown() hero.moveRight(3)"
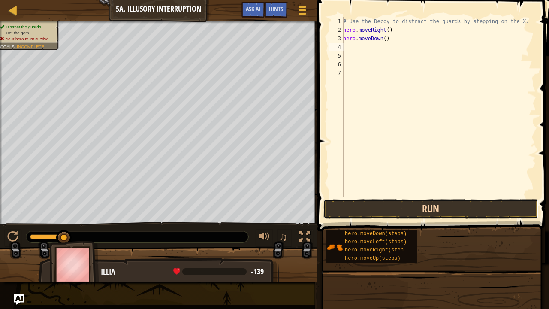
click at [404, 212] on button "Run" at bounding box center [430, 209] width 215 height 20
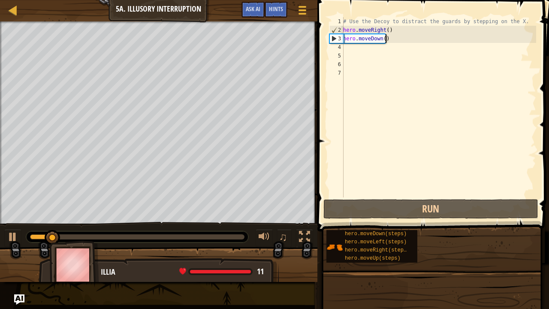
click at [396, 39] on div "# Use the Decoy to distract the guards by stepping on the X. hero . moveRight (…" at bounding box center [438, 115] width 195 height 197
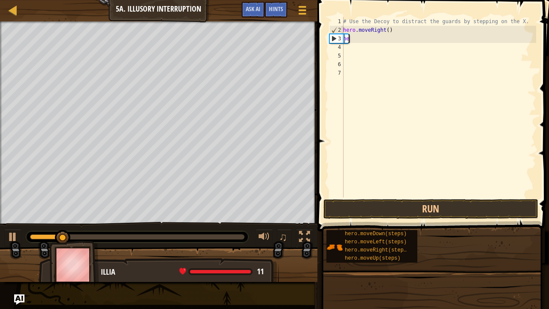
type textarea "h"
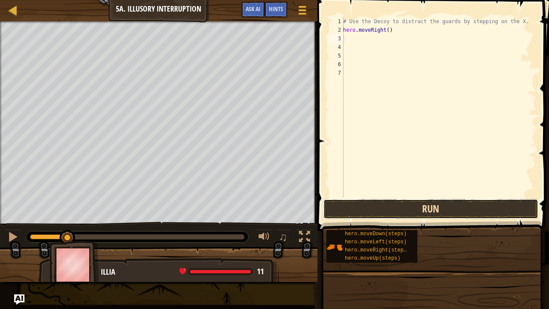
click at [411, 205] on button "Run" at bounding box center [430, 209] width 215 height 20
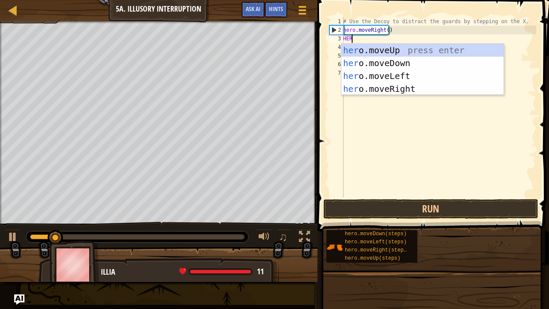
type textarea "HERO"
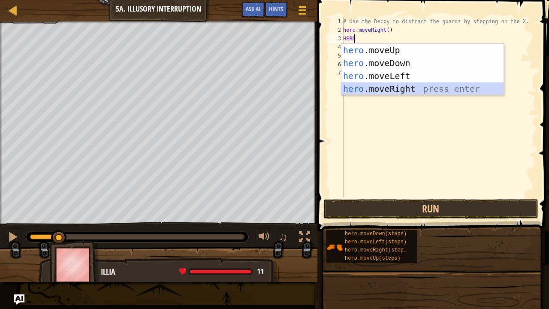
click at [407, 92] on div "hero .moveUp press enter hero .moveDown press enter hero .moveLeft press enter …" at bounding box center [422, 82] width 163 height 77
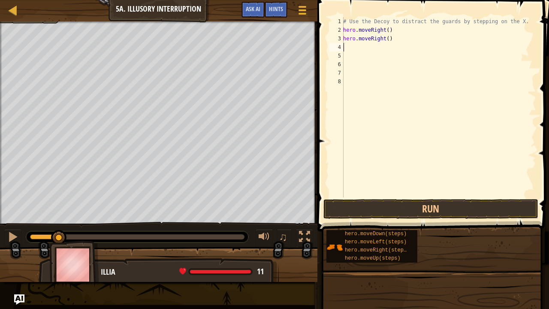
scroll to position [4, 0]
click at [384, 37] on div "# Use the Decoy to distract the guards by stepping on the X. hero . moveRight (…" at bounding box center [438, 115] width 195 height 197
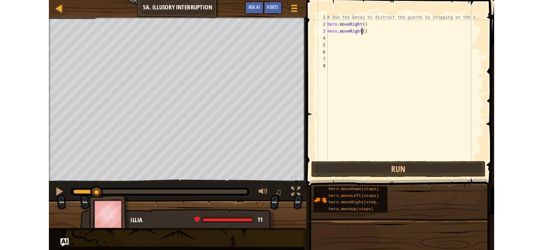
scroll to position [4, 3]
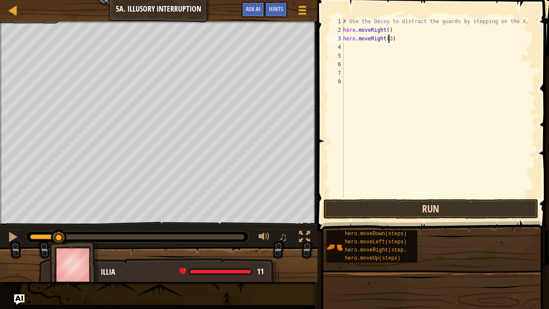
type textarea "hero.moveRight(3)"
click at [388, 204] on button "Run" at bounding box center [430, 209] width 215 height 20
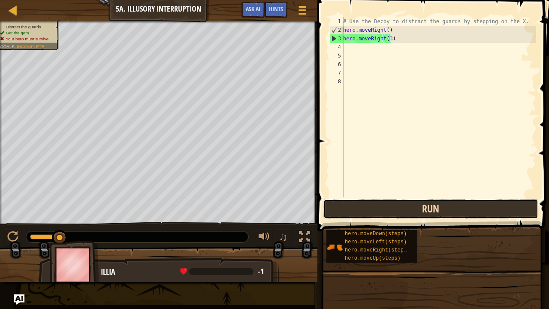
click at [388, 203] on button "Run" at bounding box center [430, 209] width 215 height 20
